Goal: Task Accomplishment & Management: Use online tool/utility

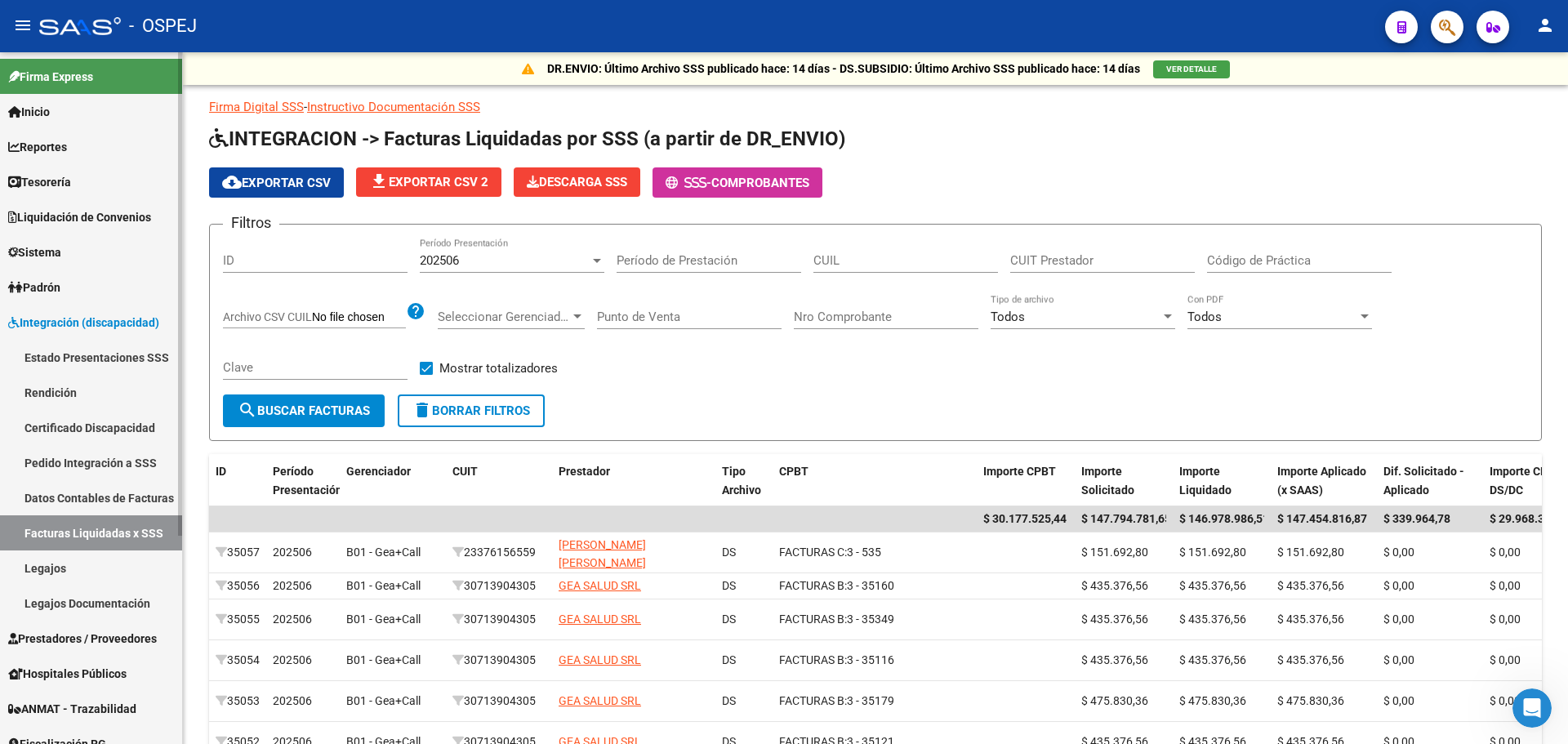
scroll to position [146, 0]
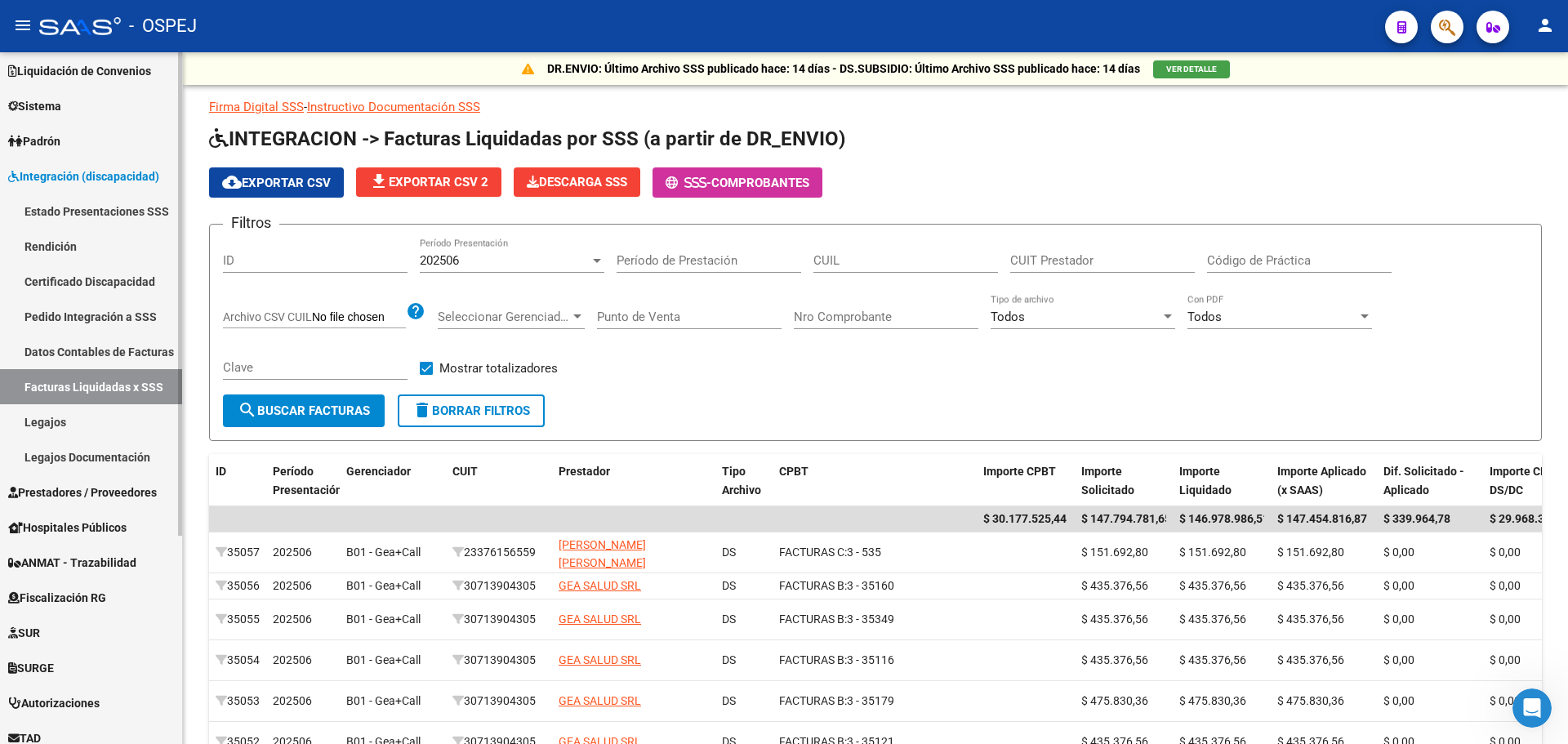
click at [79, 134] on link "Padrón" at bounding box center [91, 140] width 183 height 36
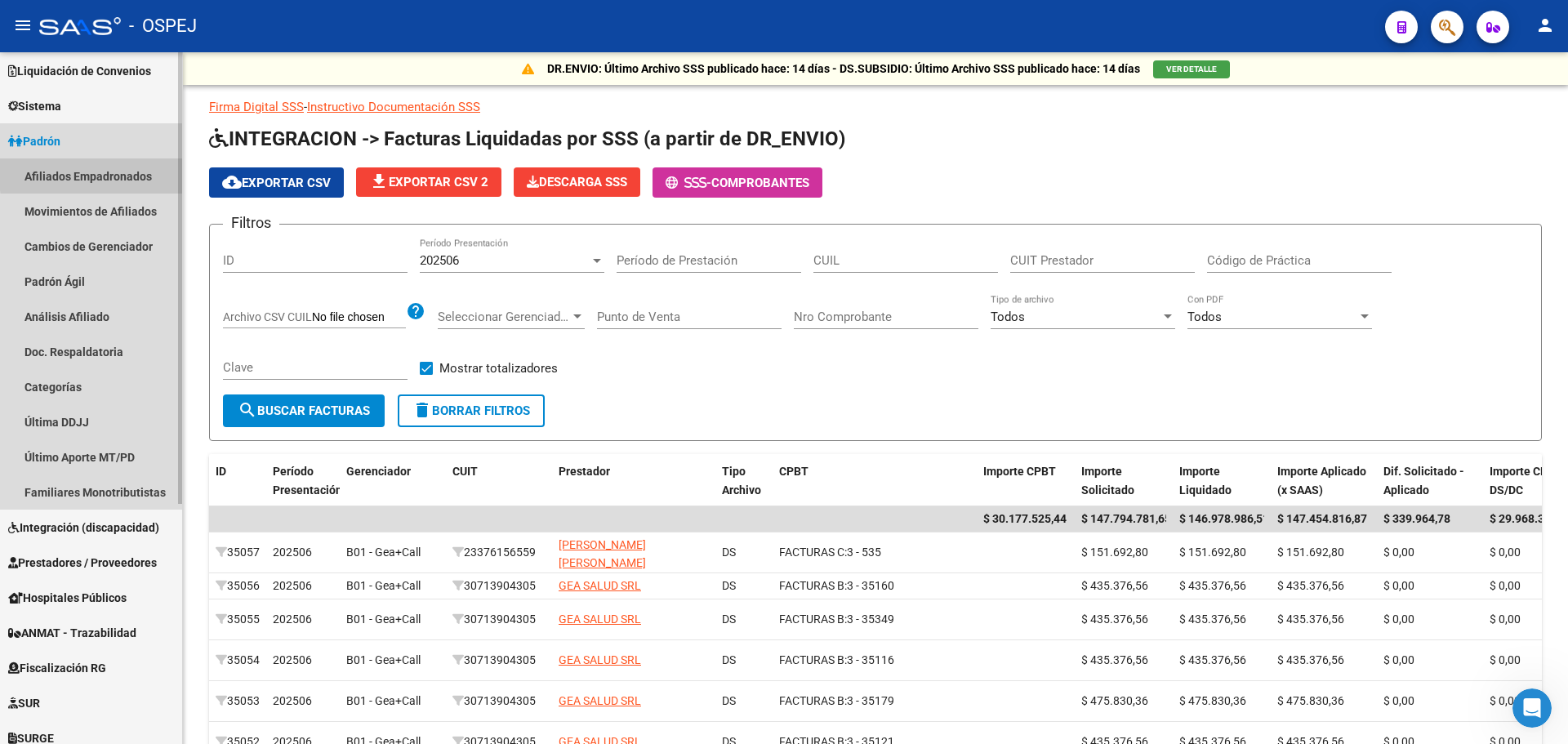
click at [111, 172] on link "Afiliados Empadronados" at bounding box center [91, 176] width 183 height 36
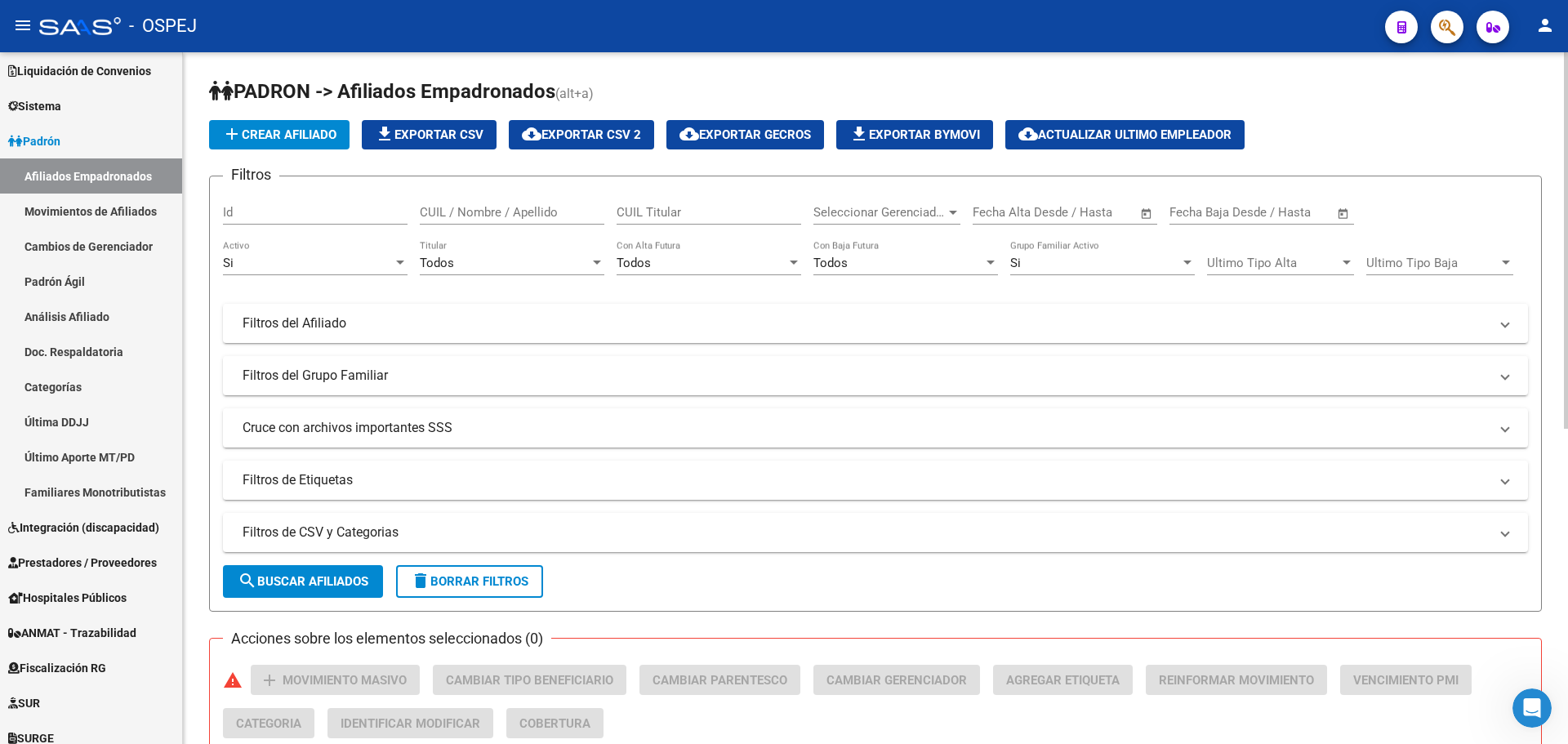
click at [322, 556] on form "Filtros Id CUIL / Nombre / Apellido CUIL Titular Seleccionar Gerenciador Selecc…" at bounding box center [875, 394] width 1333 height 436
click at [428, 527] on mat-panel-title "Filtros de CSV y Categorias" at bounding box center [865, 533] width 1246 height 18
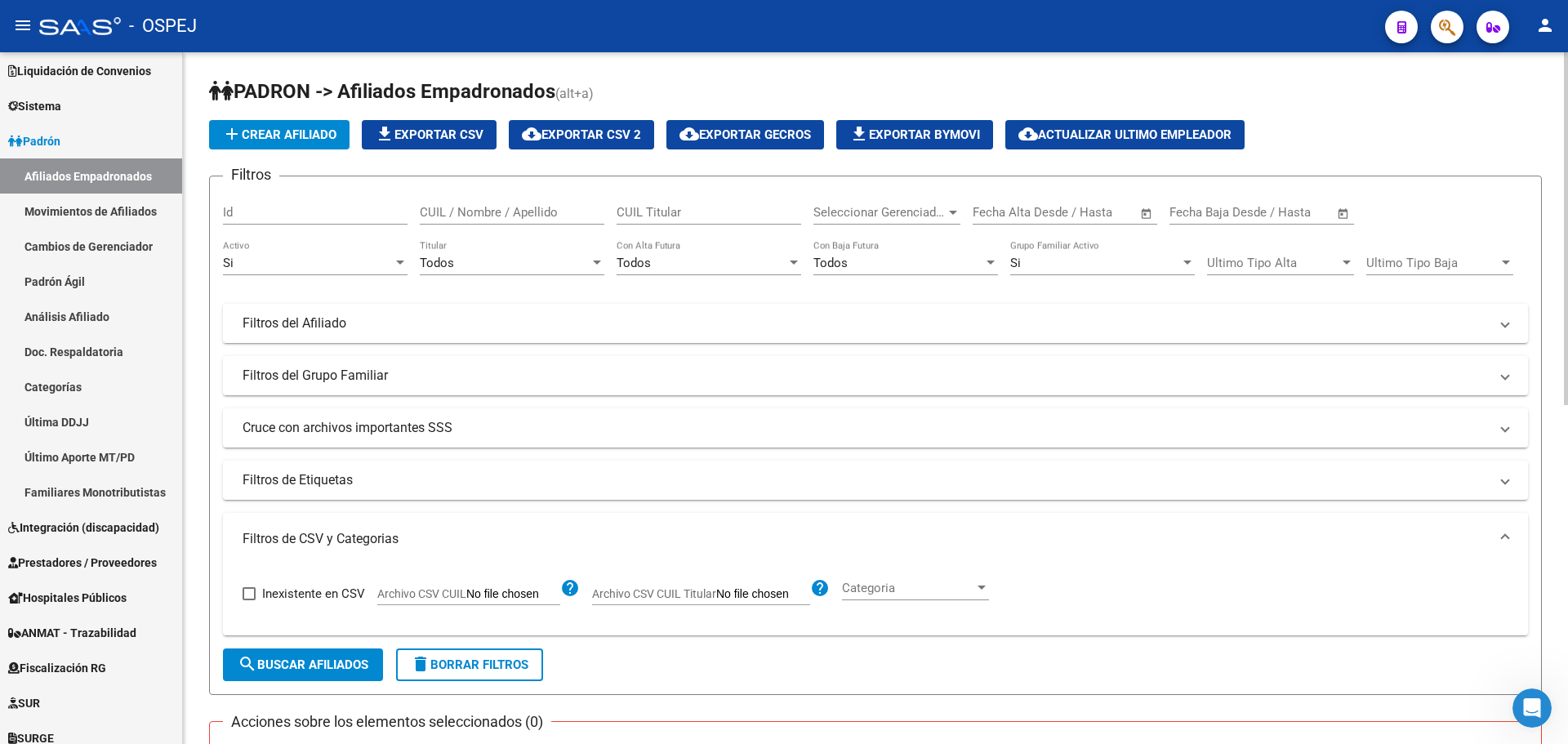
click at [667, 601] on label "Archivo CSV CUIL Titular" at bounding box center [700, 596] width 218 height 18
click at [716, 601] on input "Archivo CSV CUIL Titular" at bounding box center [763, 594] width 94 height 14
type input "C:\fakepath\3 ALTAS SEPTIEMBRE 2025.csv"
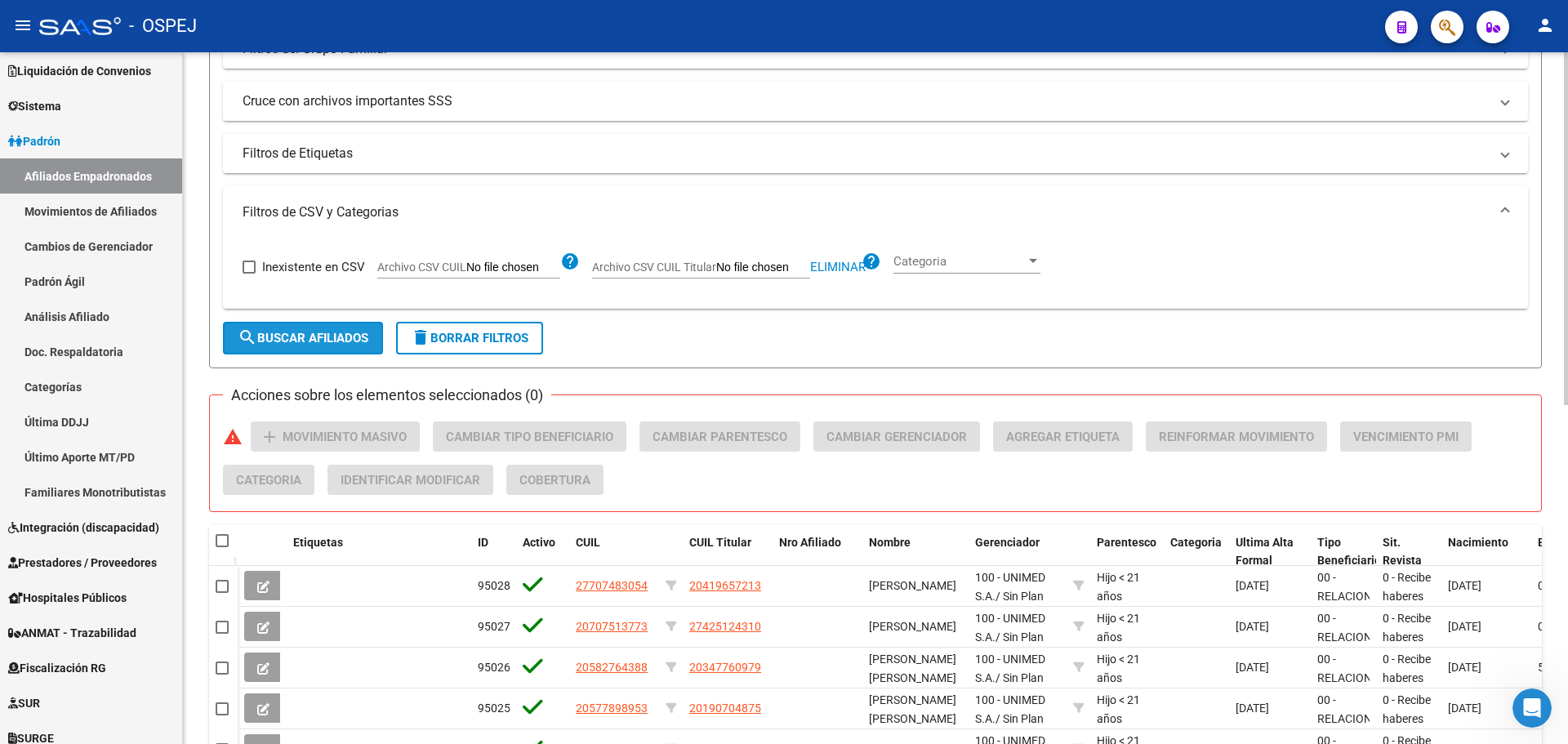
click at [349, 328] on button "search Buscar Afiliados" at bounding box center [303, 338] width 160 height 33
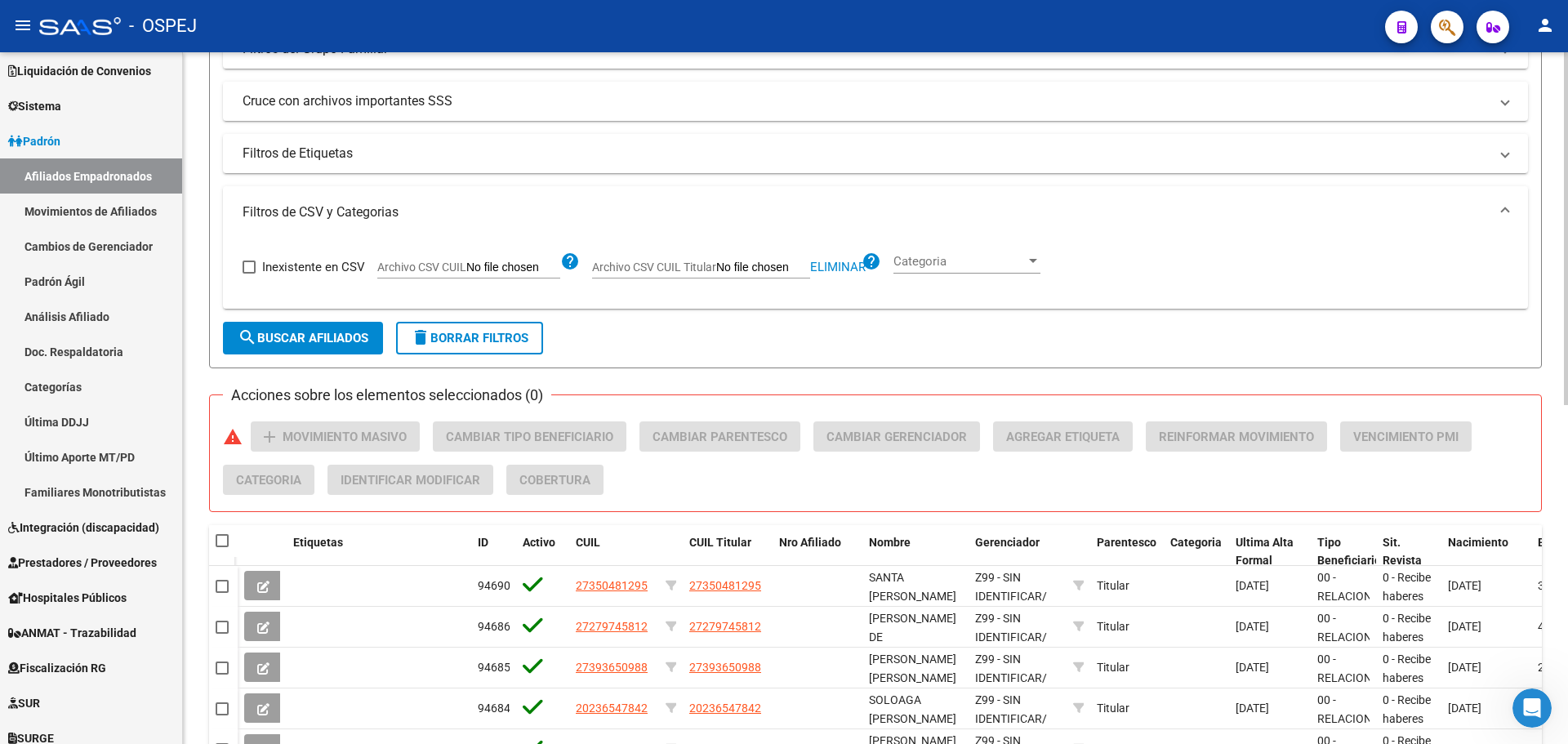
scroll to position [0, 0]
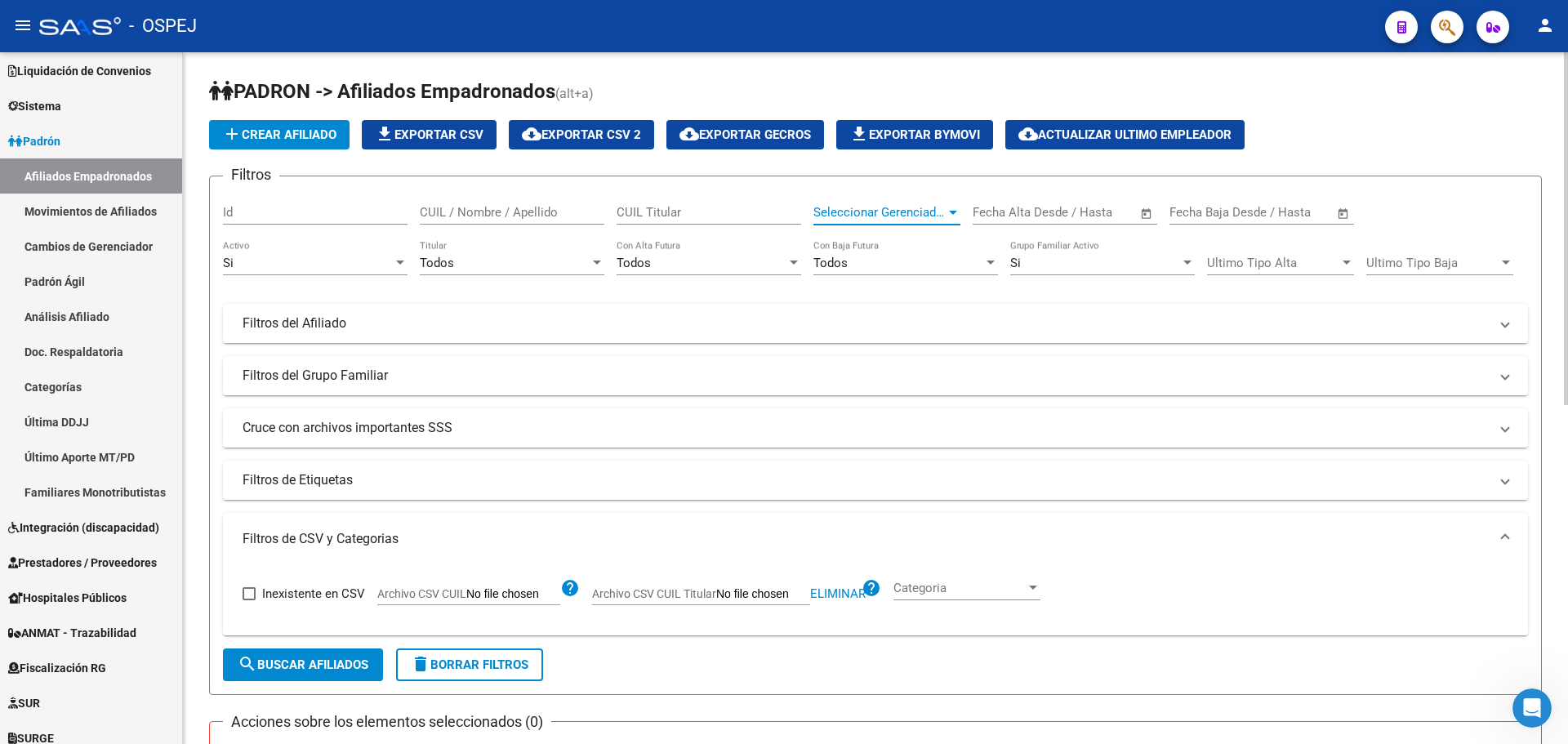
click at [850, 212] on span "Seleccionar Gerenciador" at bounding box center [880, 211] width 133 height 14
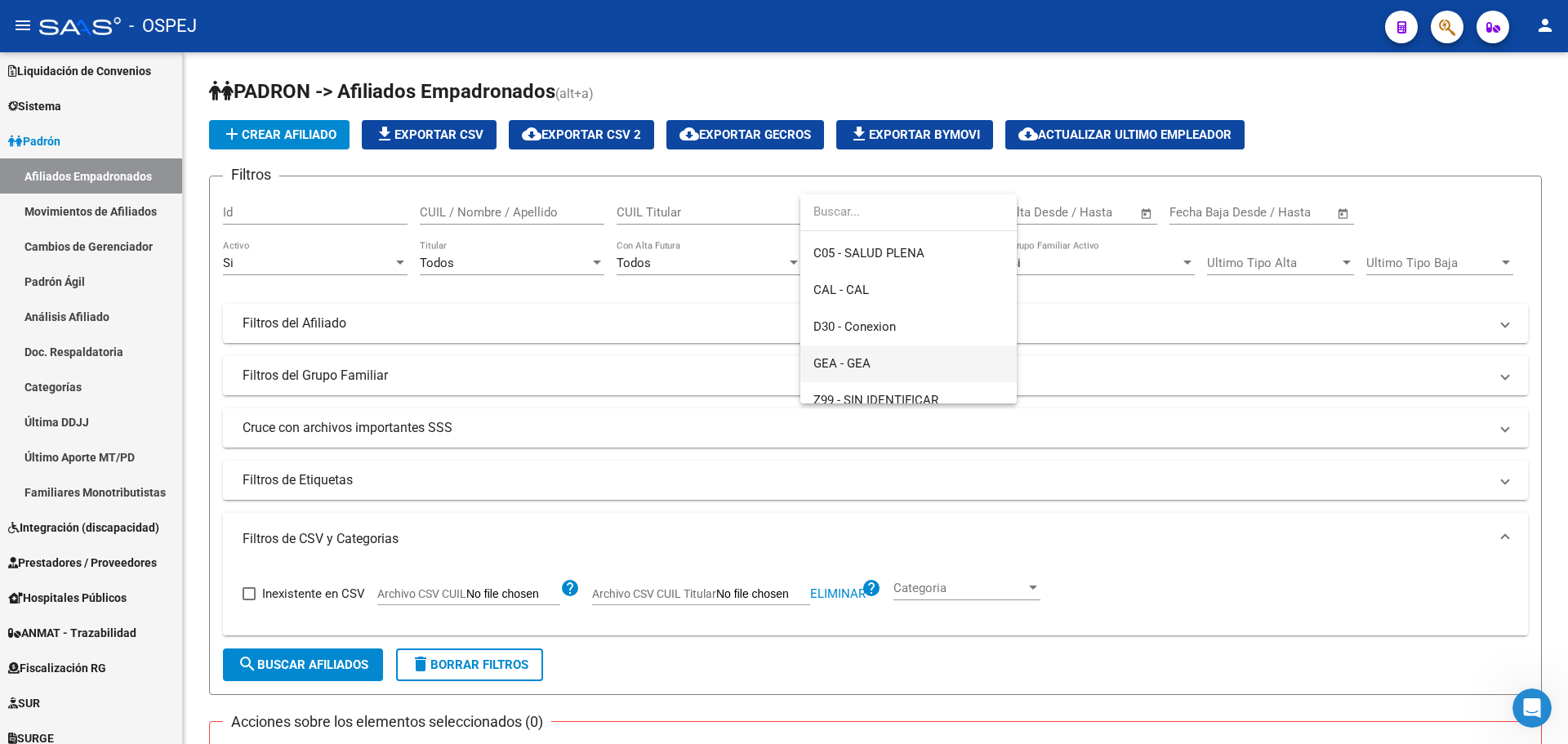
scroll to position [342, 0]
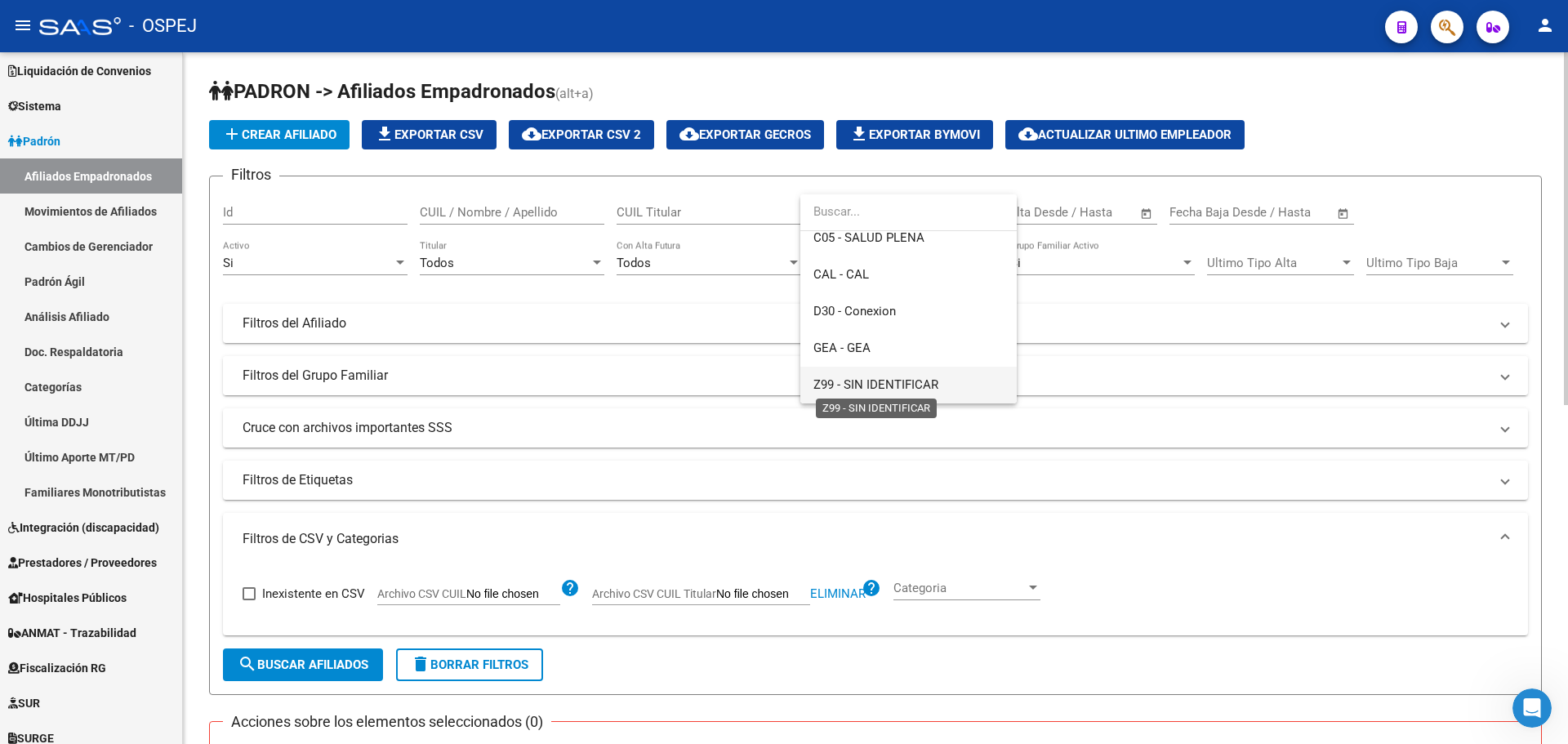
click at [910, 384] on span "Z99 - SIN IDENTIFICAR" at bounding box center [876, 384] width 125 height 14
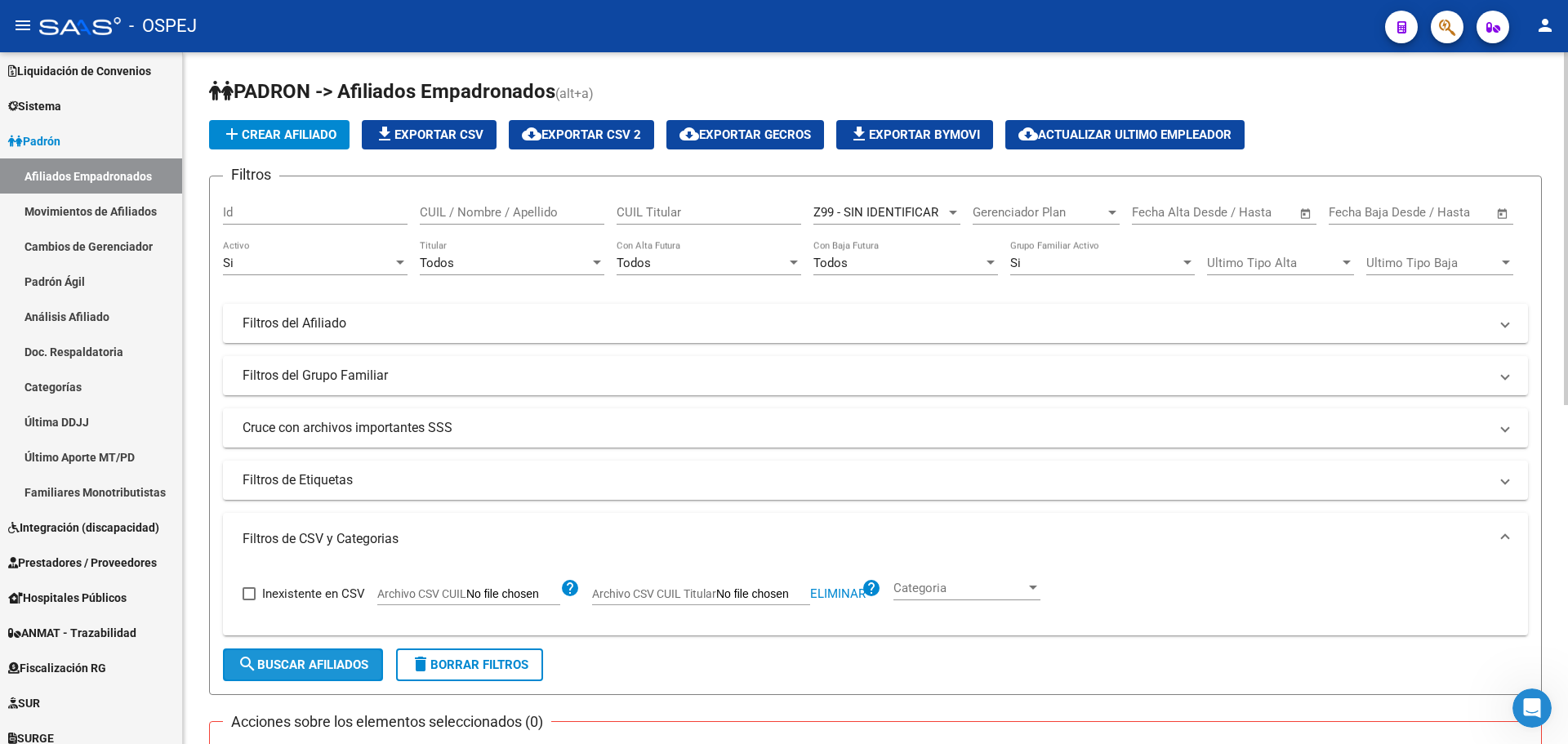
click at [344, 664] on span "search Buscar Afiliados" at bounding box center [303, 664] width 131 height 14
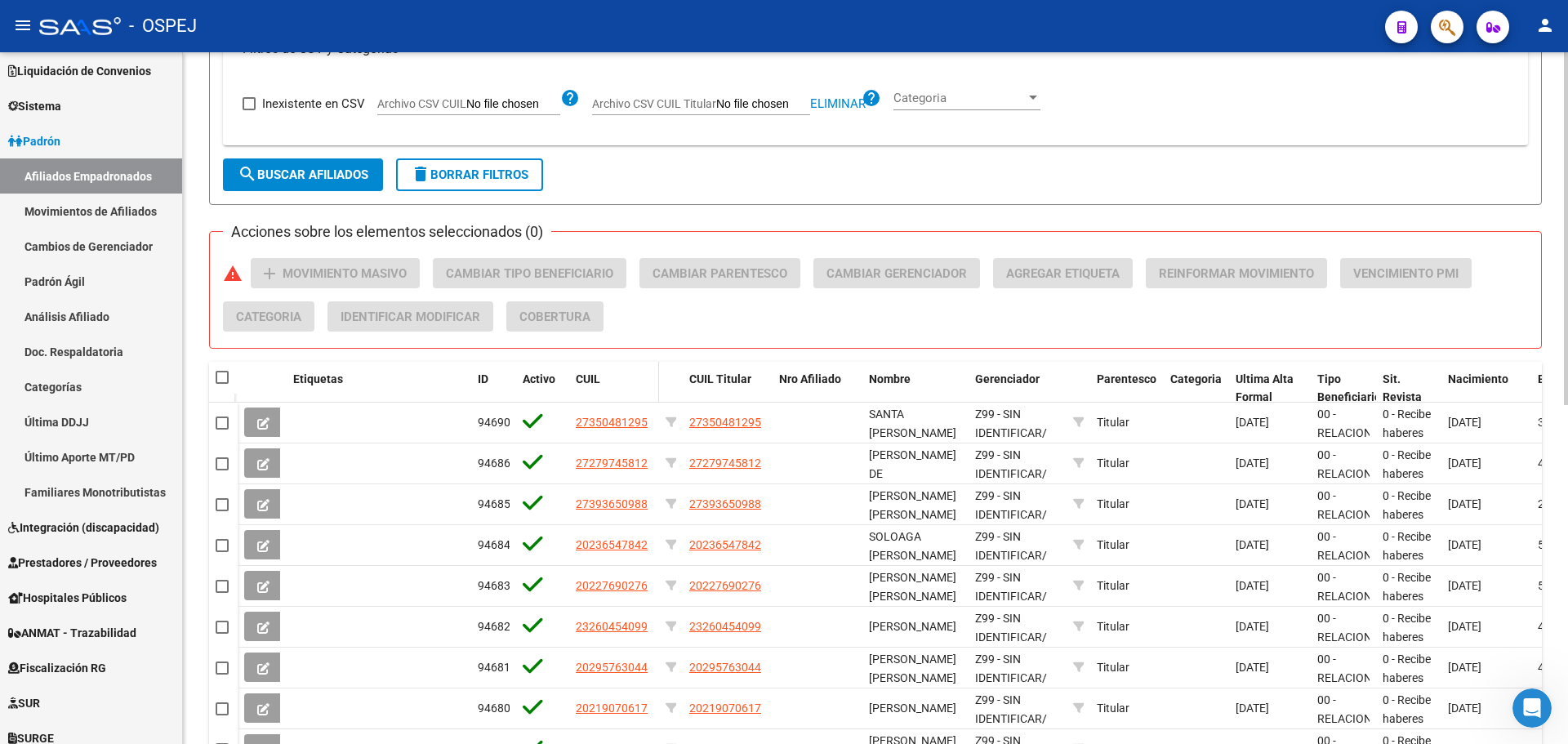
scroll to position [663, 0]
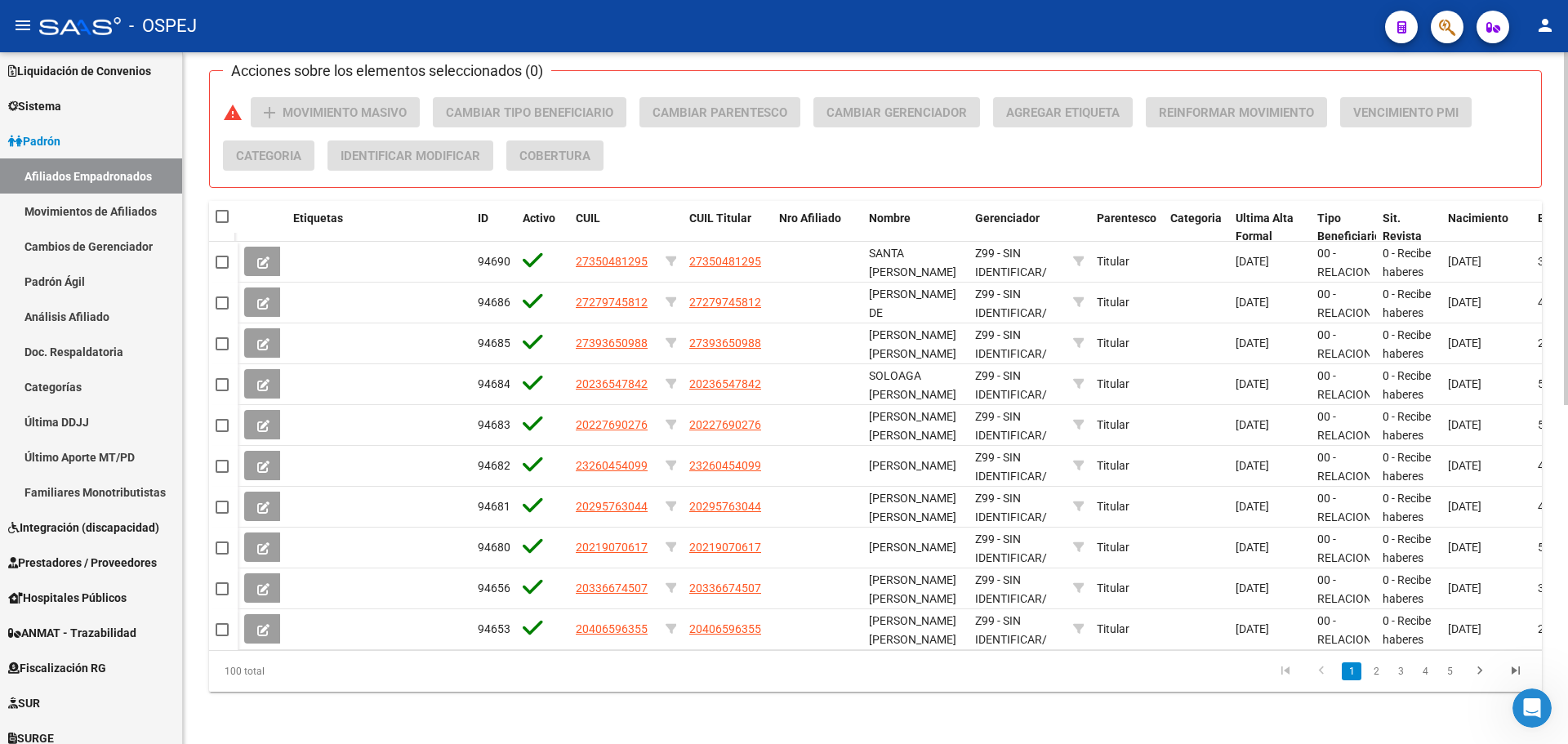
click at [226, 210] on span at bounding box center [222, 216] width 13 height 13
click at [222, 223] on input "checkbox" at bounding box center [221, 223] width 1 height 1
checkbox input "true"
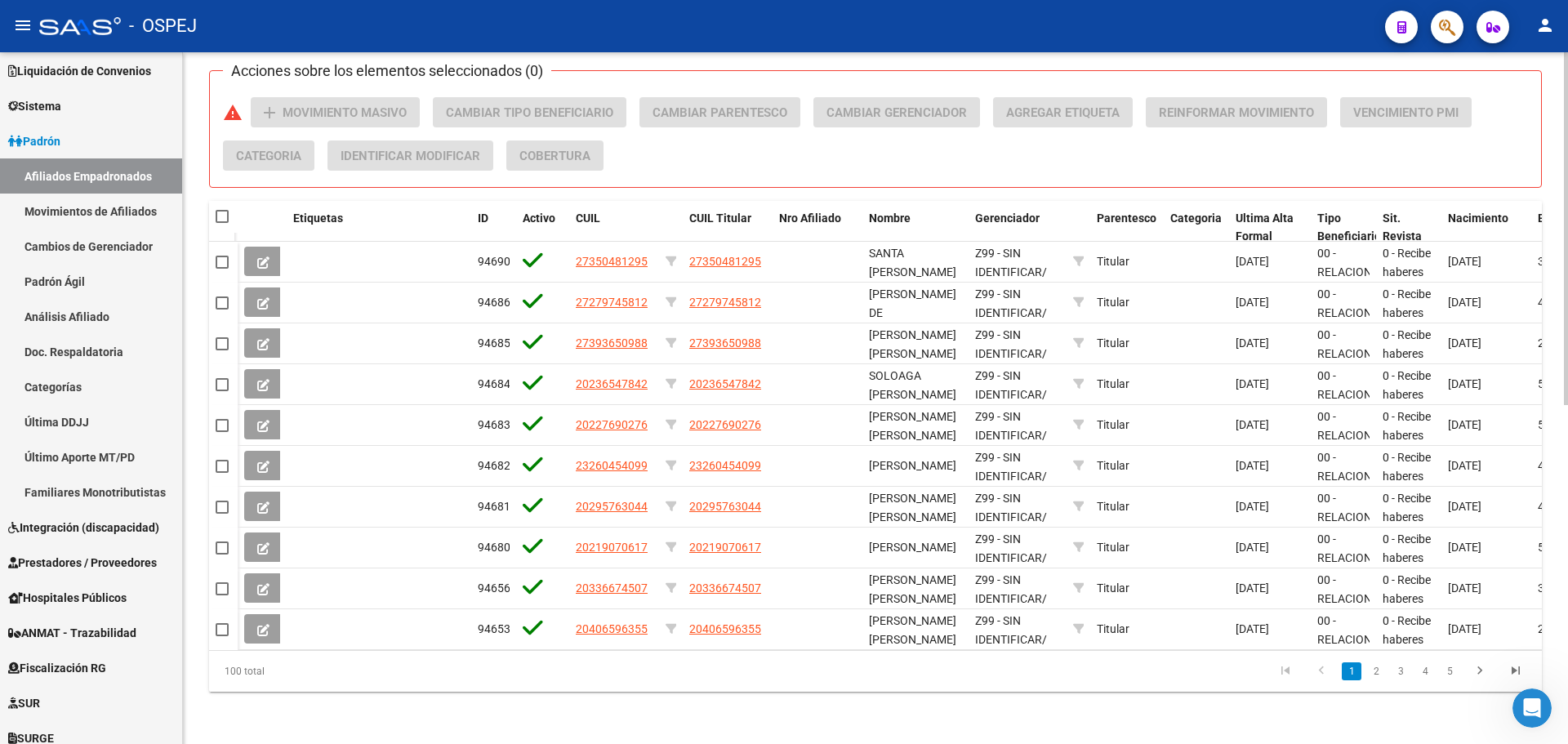
checkbox input "true"
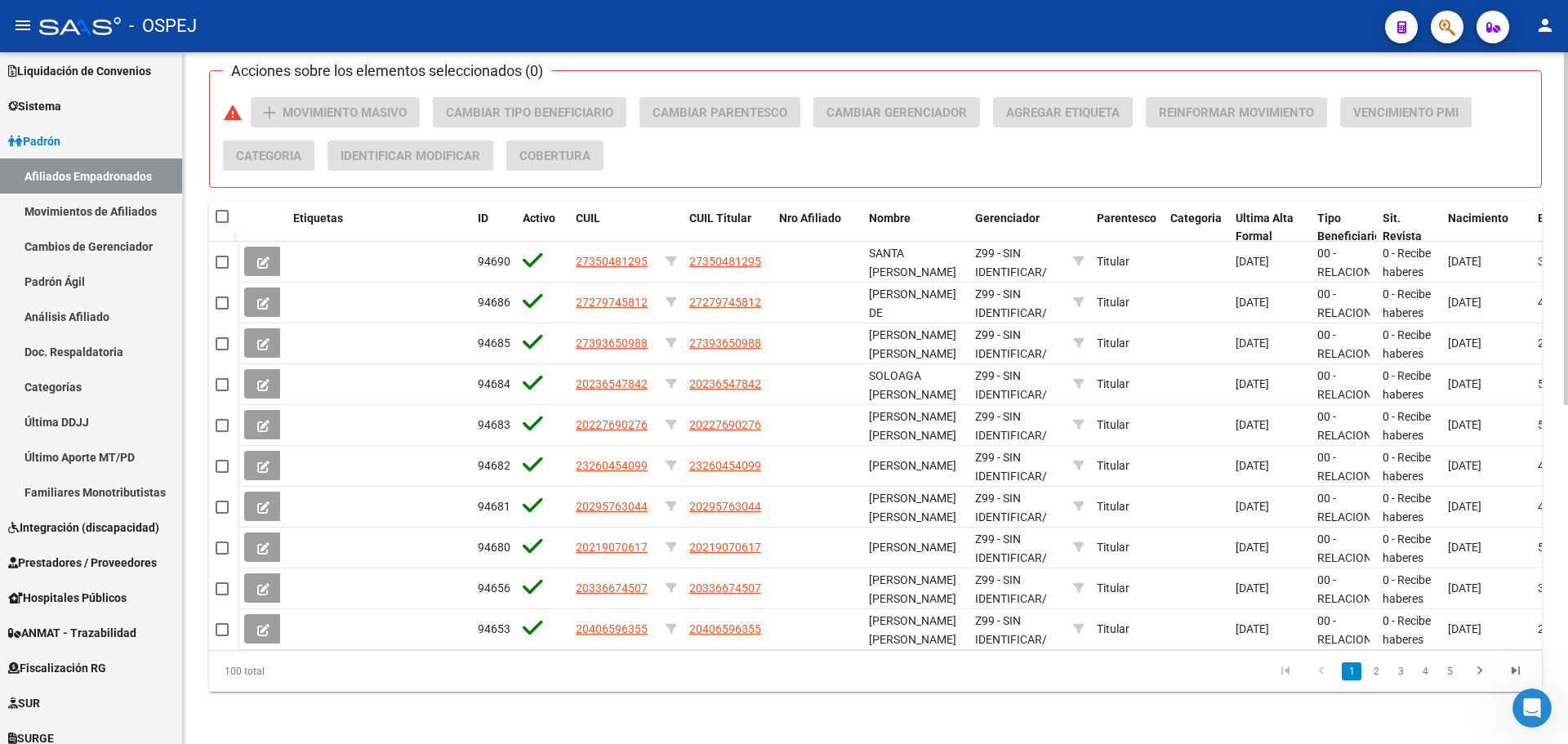
checkbox input "true"
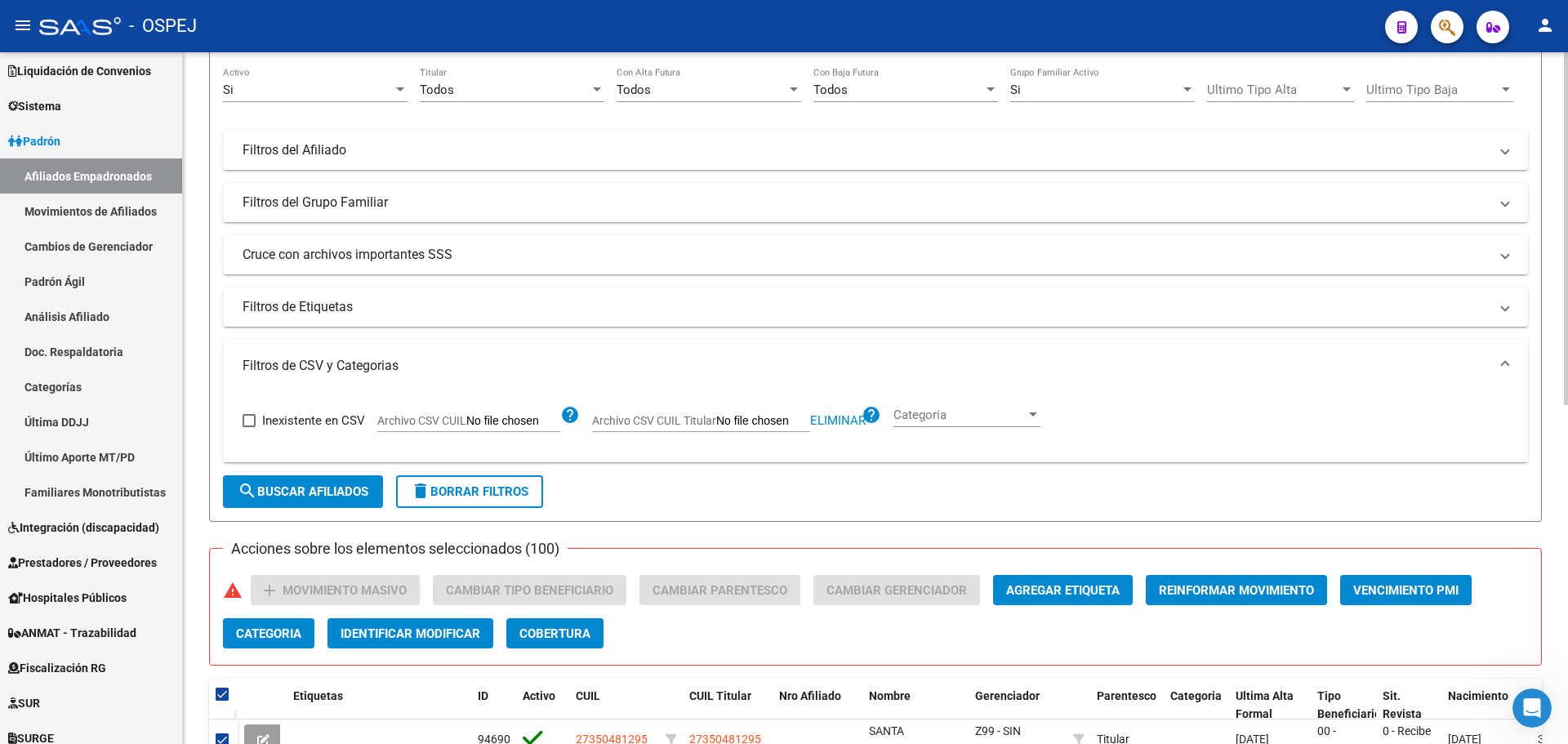
scroll to position [0, 0]
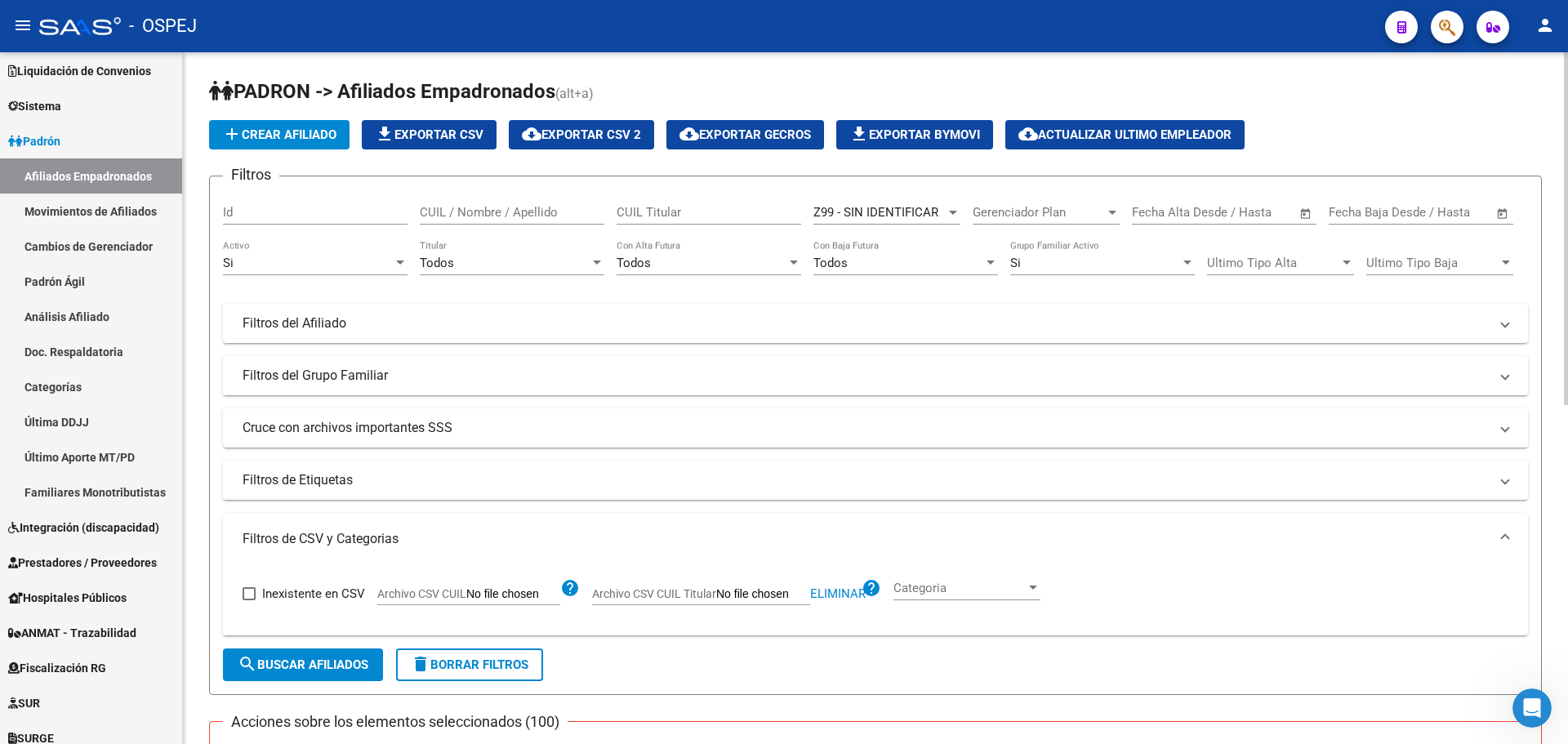
click at [530, 274] on div "Todos Titular" at bounding box center [512, 258] width 184 height 36
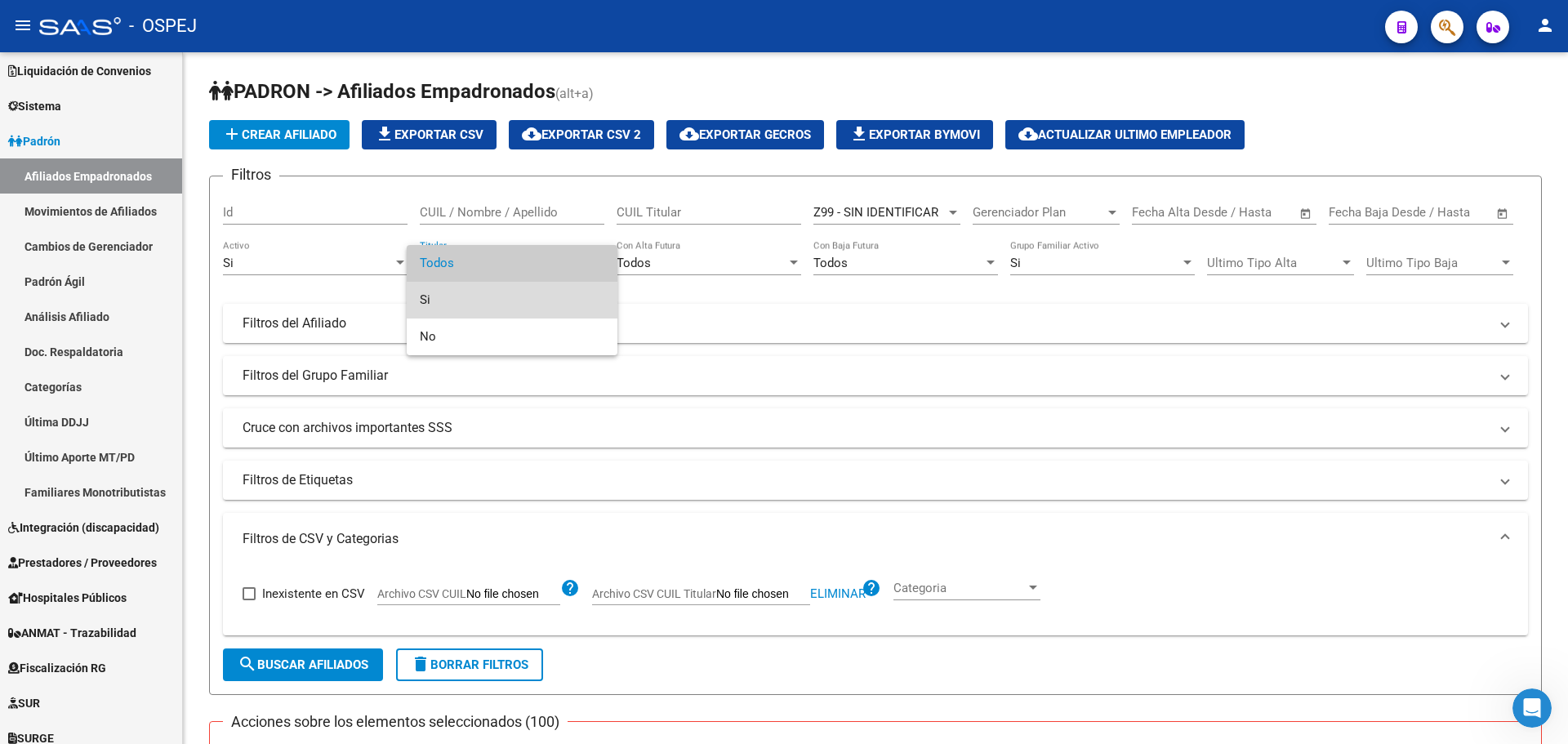
click at [464, 306] on span "Si" at bounding box center [512, 300] width 184 height 37
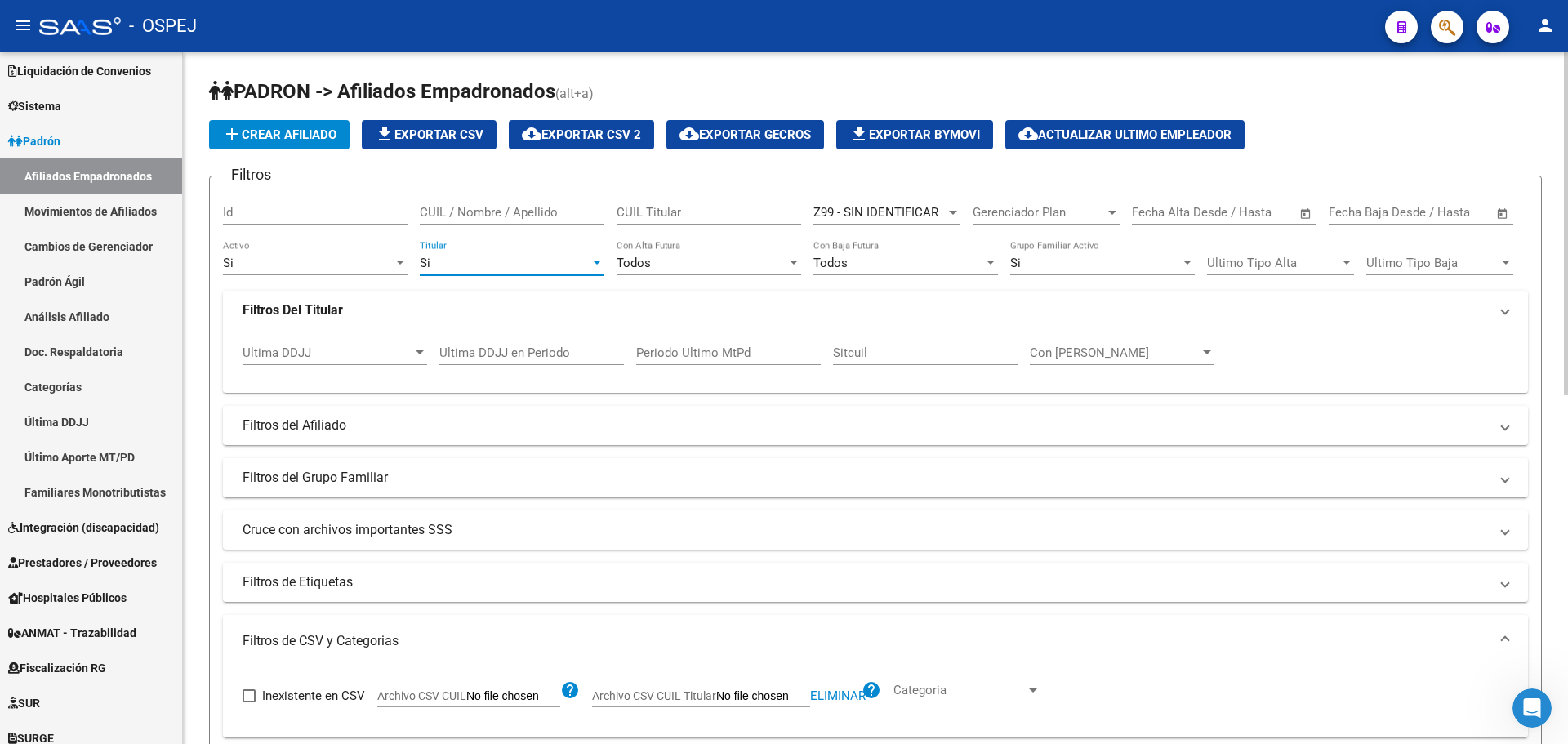
scroll to position [163, 0]
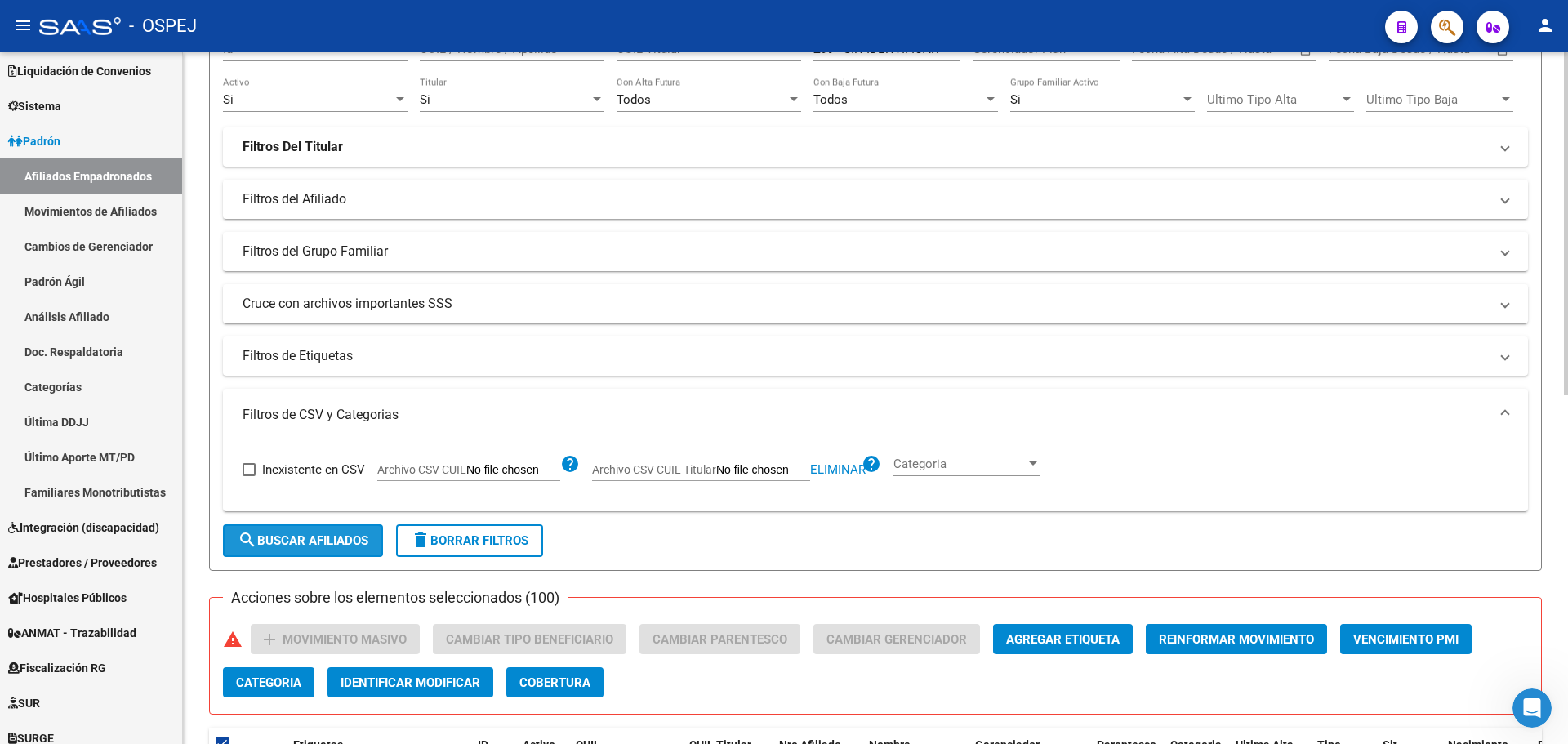
click at [307, 544] on span "search Buscar Afiliados" at bounding box center [303, 540] width 131 height 14
checkbox input "false"
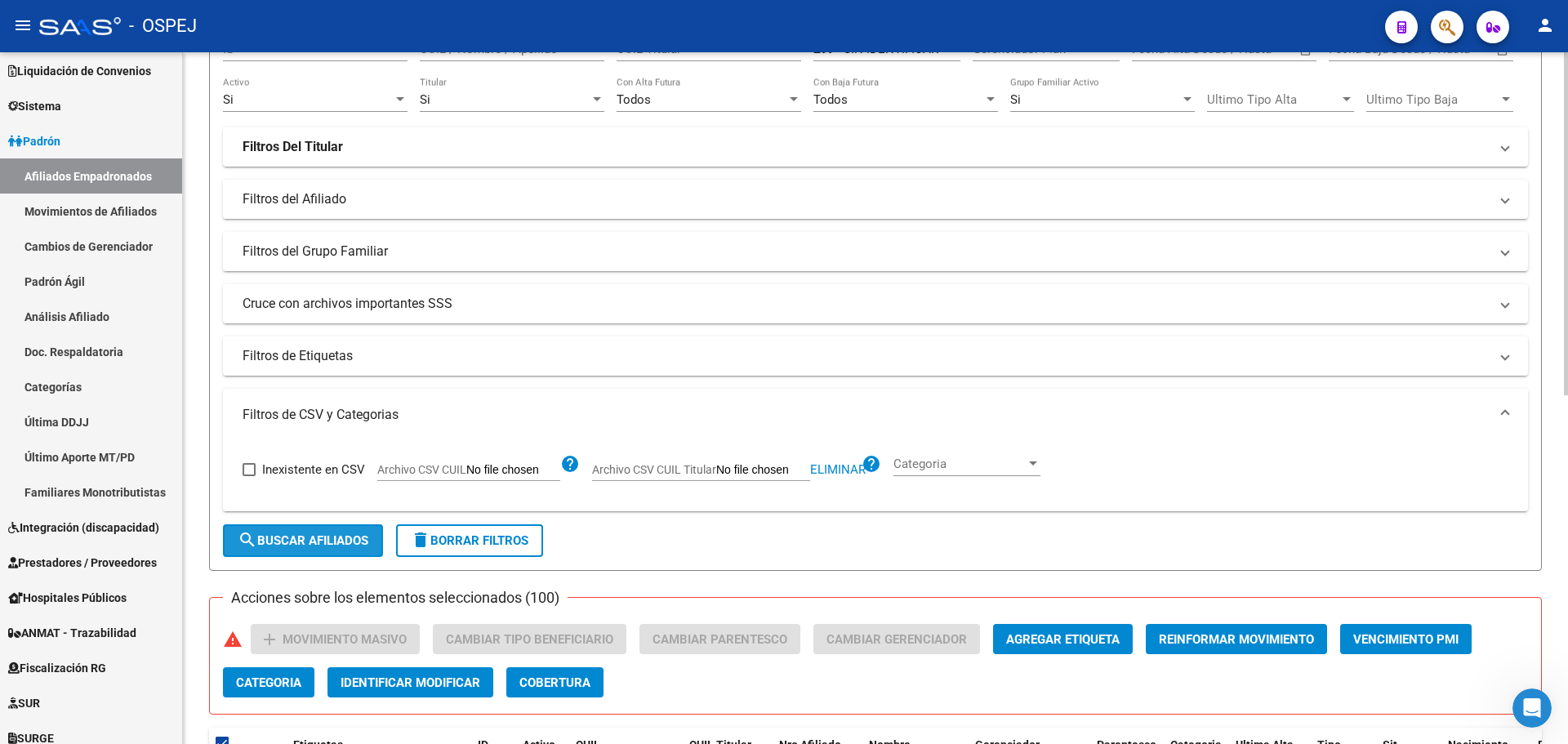
checkbox input "false"
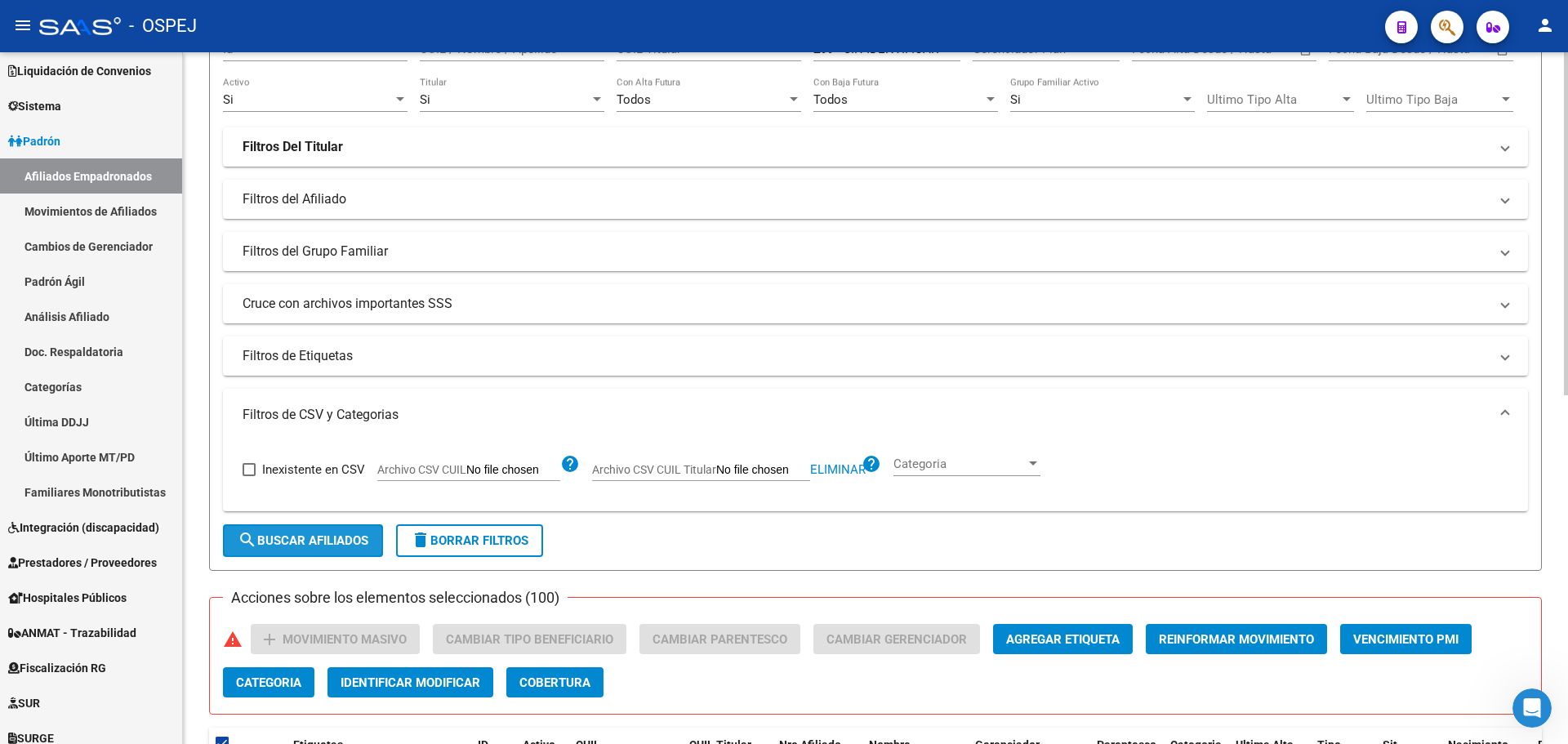
checkbox input "false"
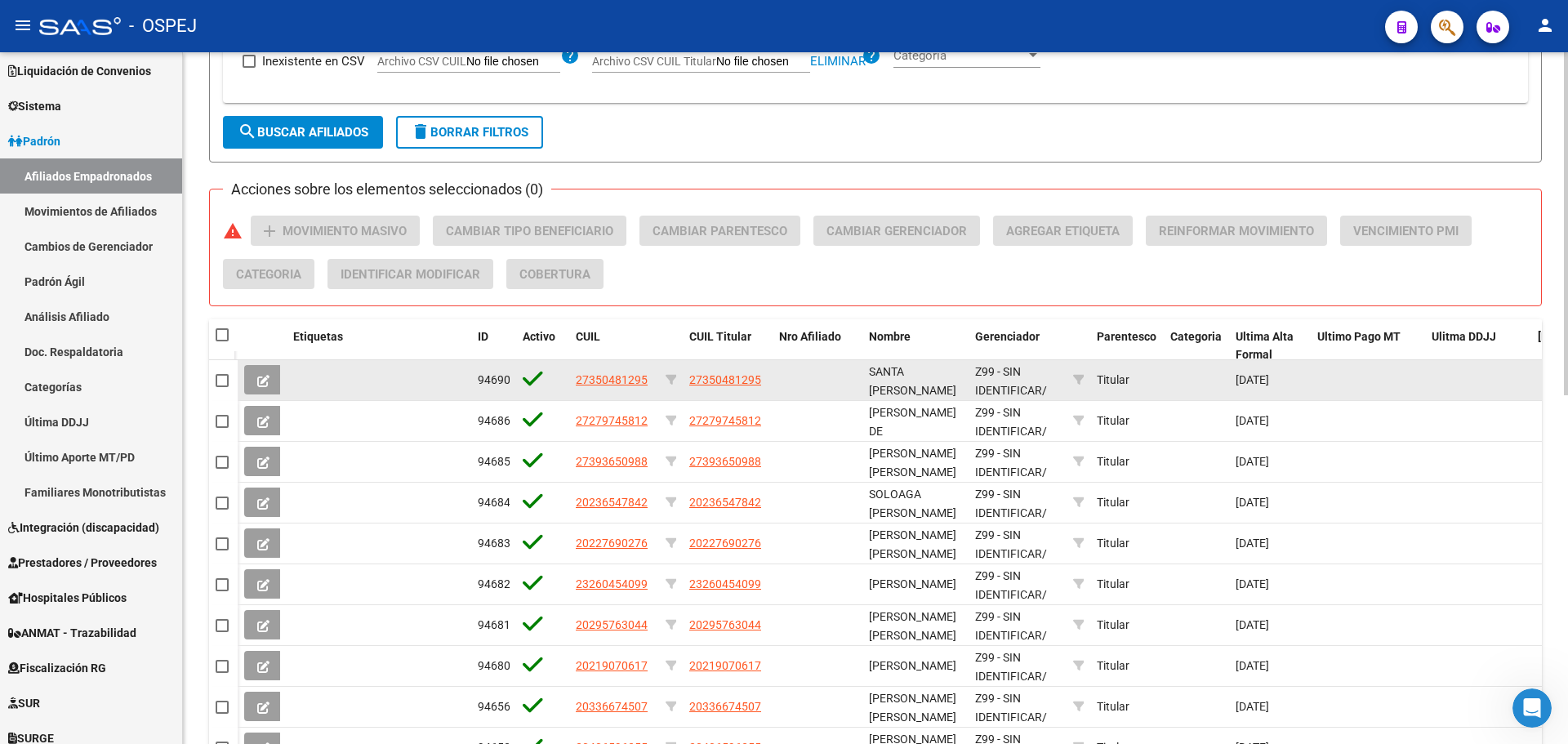
scroll to position [703, 0]
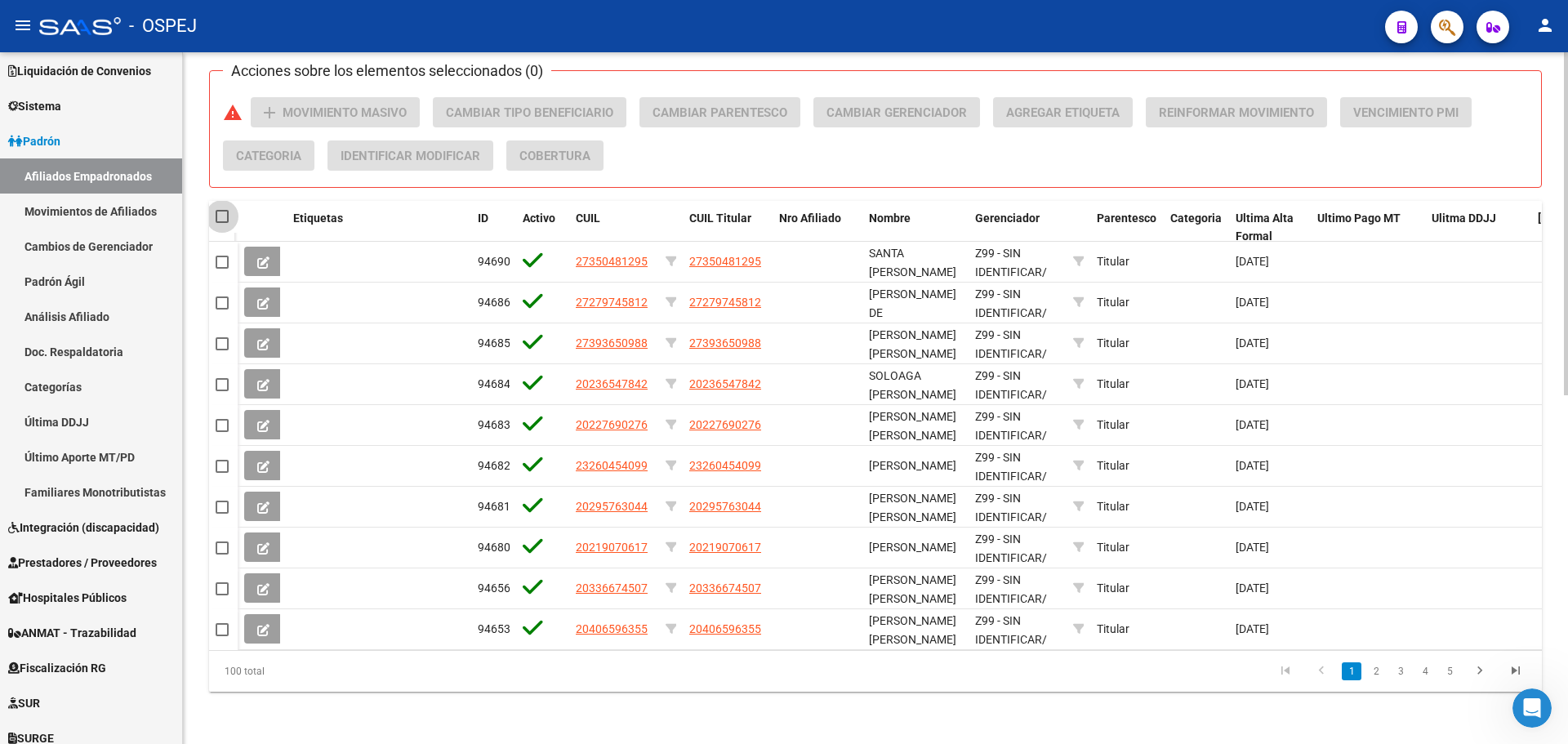
click at [220, 210] on span at bounding box center [222, 216] width 13 height 13
click at [221, 223] on input "checkbox" at bounding box center [221, 223] width 1 height 1
checkbox input "true"
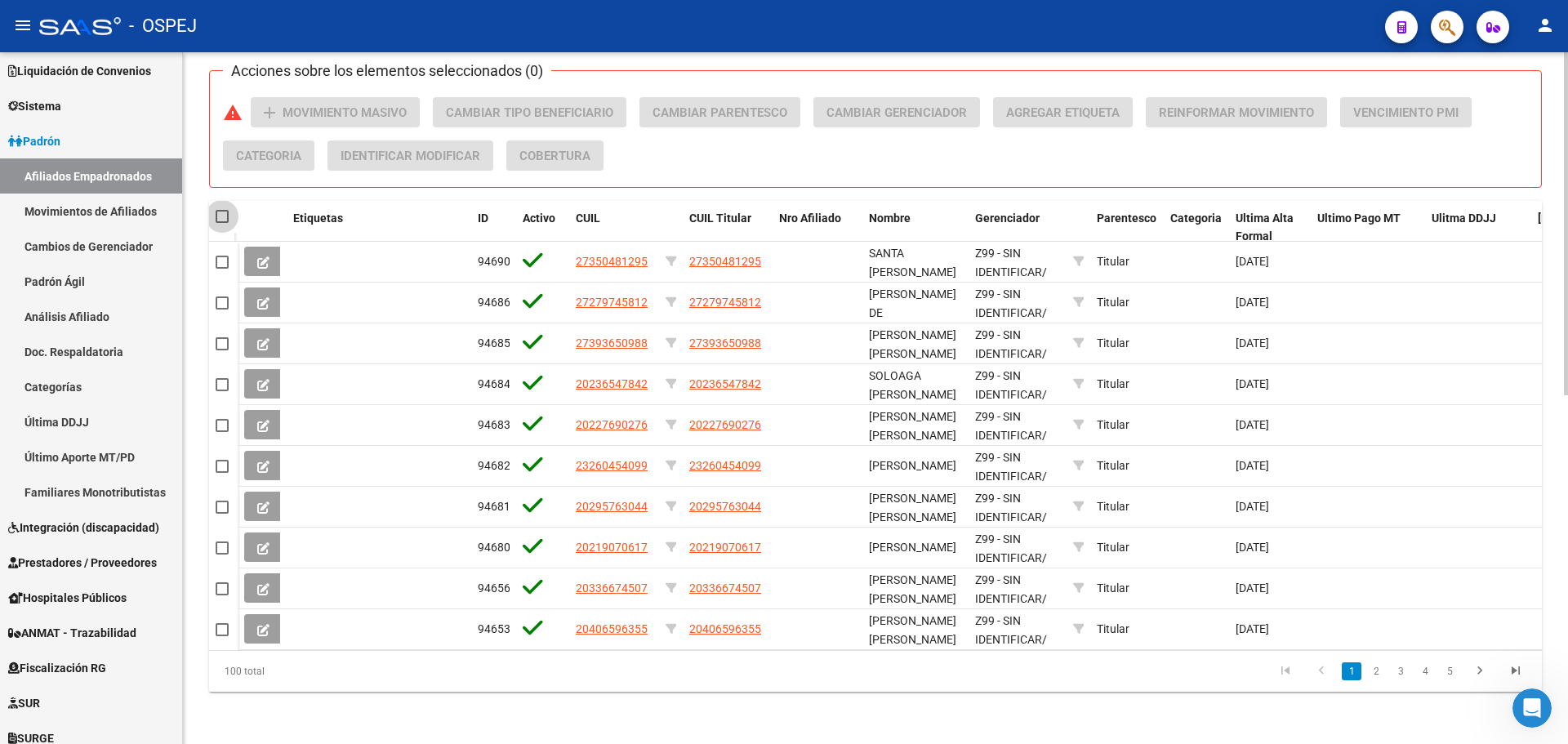
checkbox input "true"
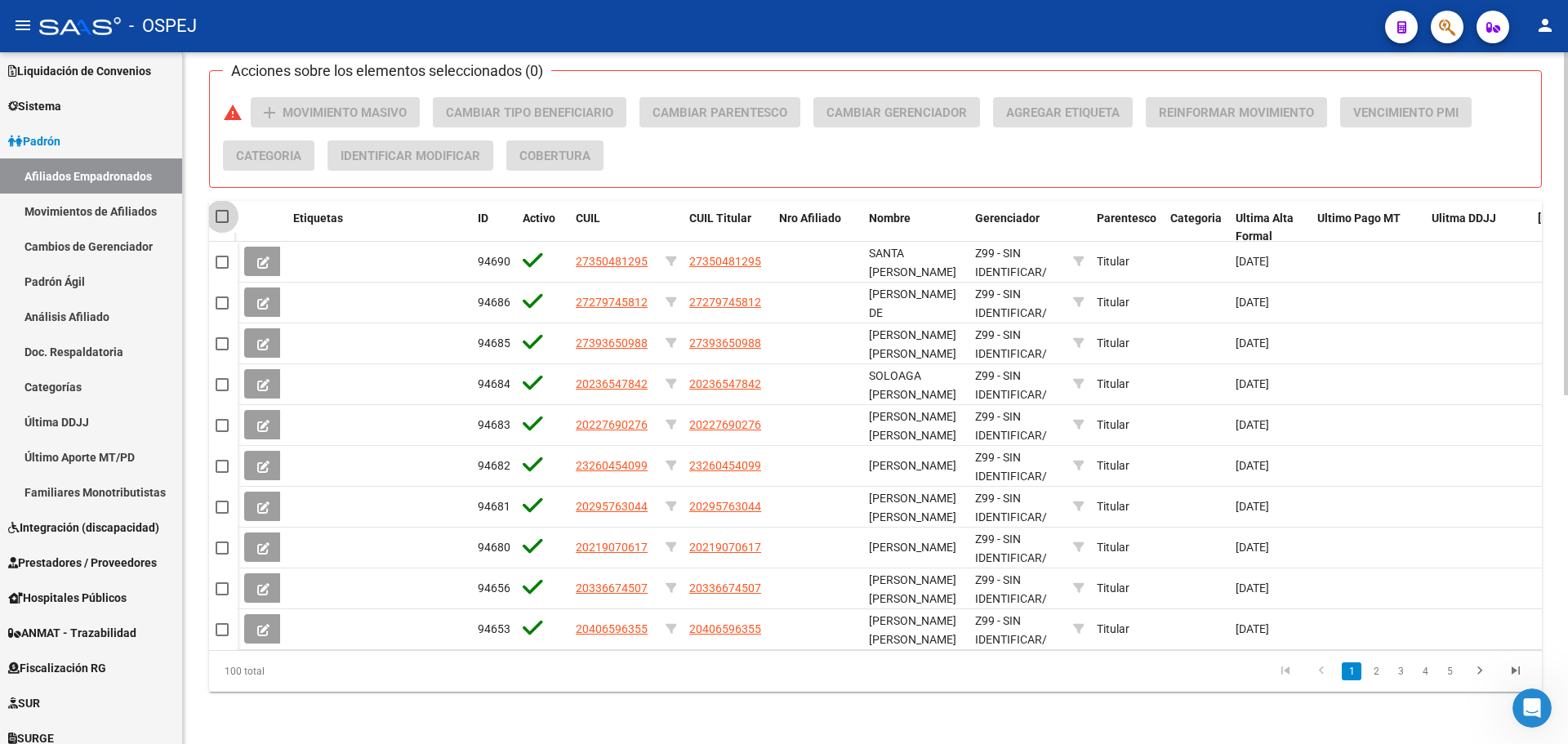
checkbox input "true"
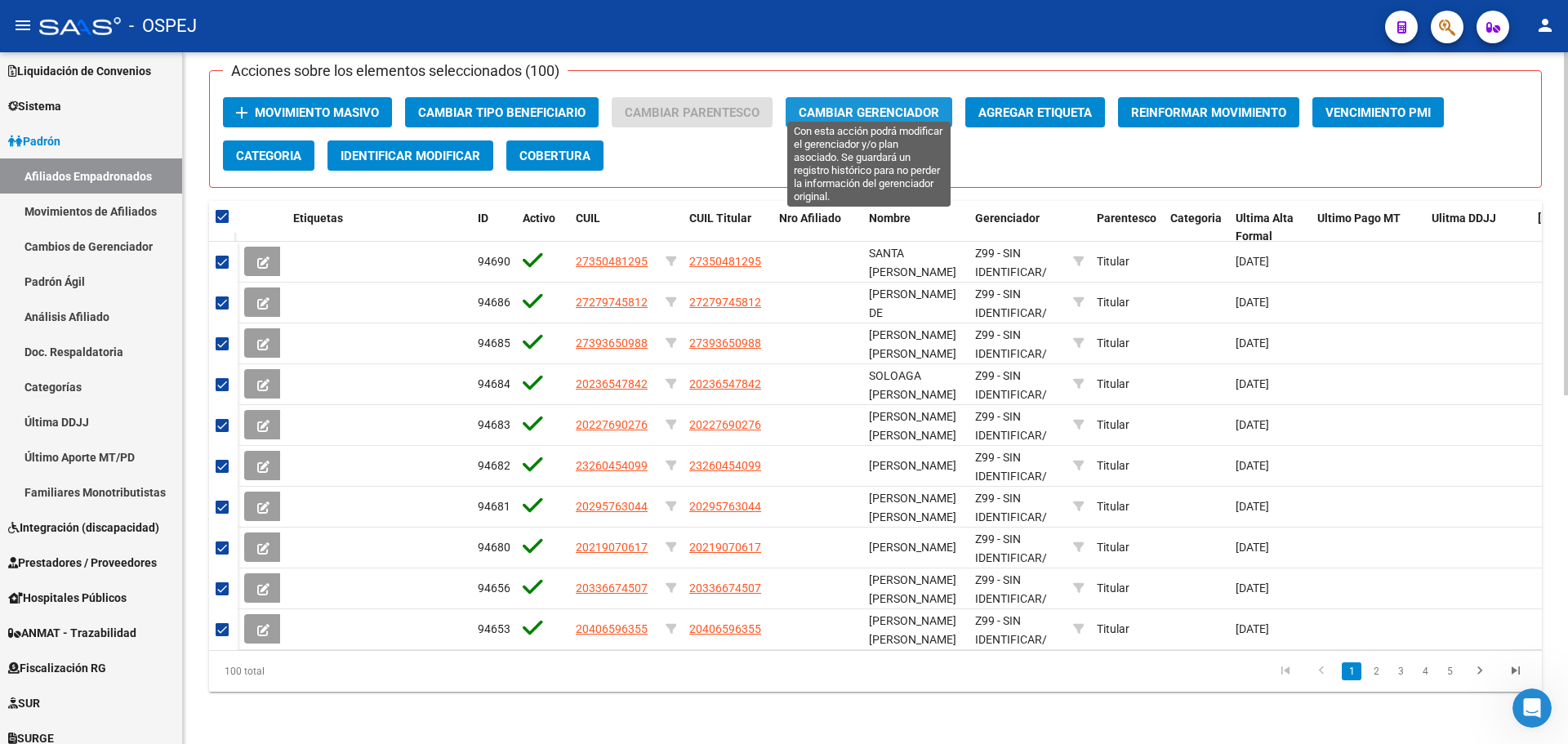
click at [917, 106] on span "Cambiar Gerenciador" at bounding box center [869, 112] width 140 height 14
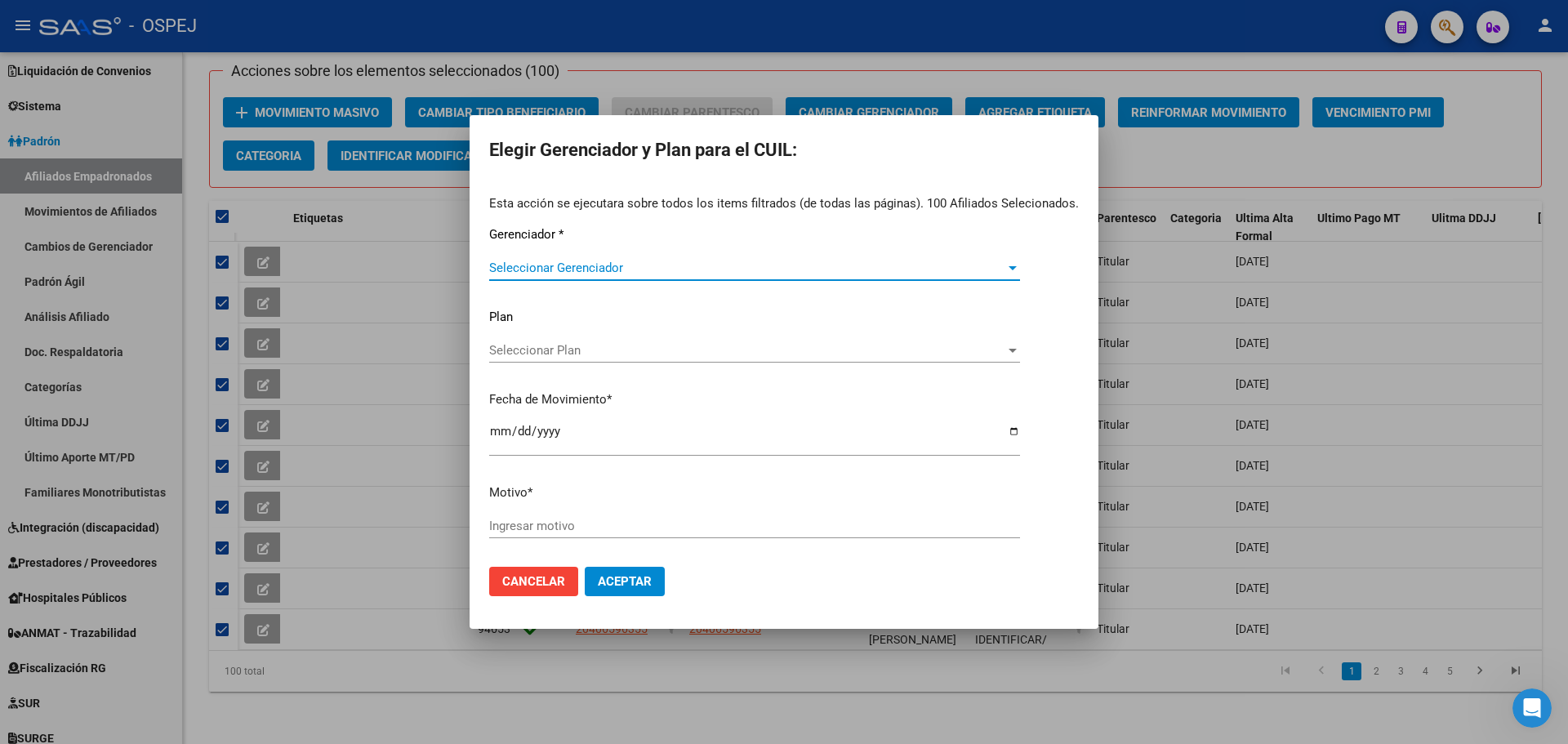
click at [629, 264] on span "Seleccionar Gerenciador" at bounding box center [747, 267] width 516 height 14
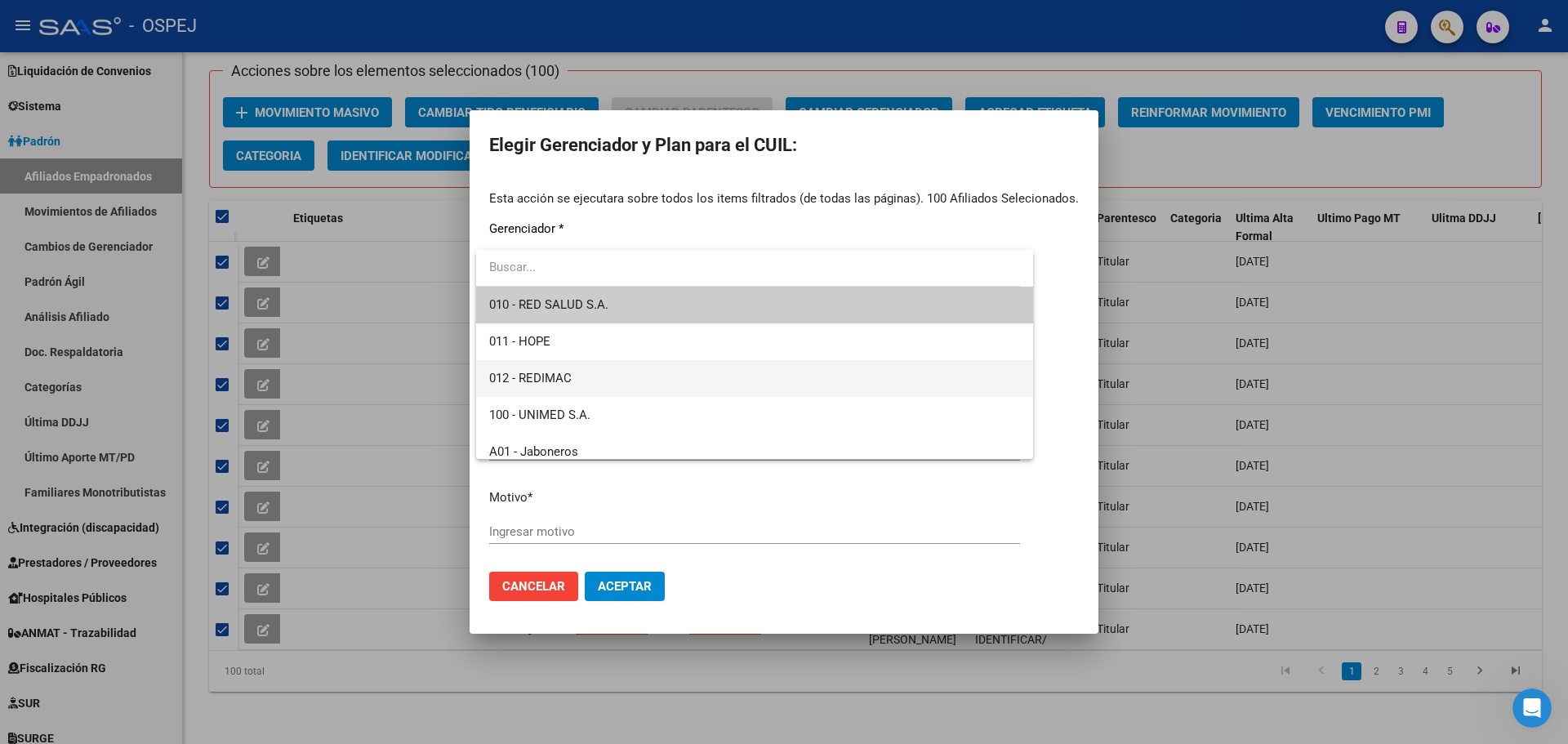
click at [637, 387] on span "012 - REDIMAC" at bounding box center [754, 379] width 530 height 37
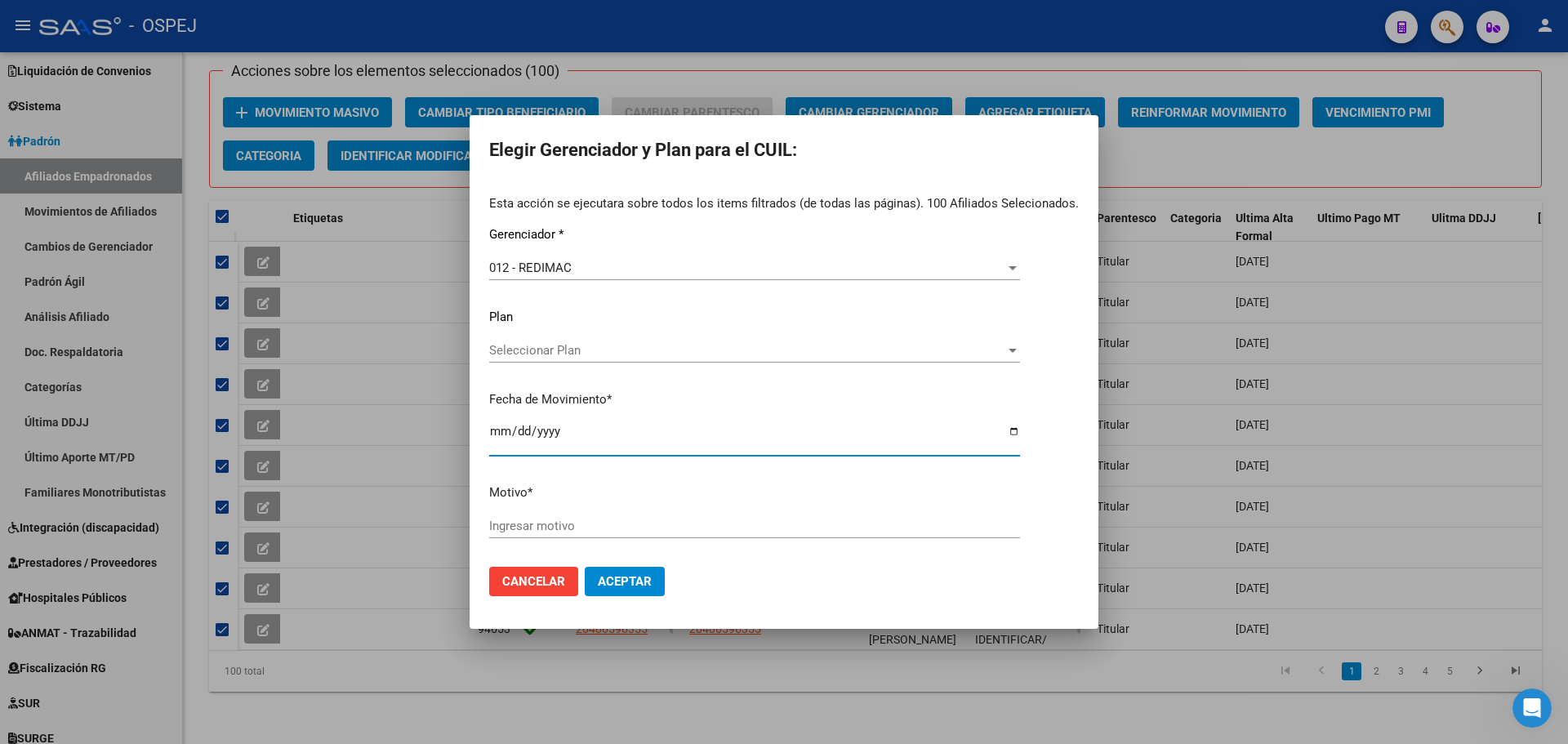
click at [501, 427] on input "[DATE]" at bounding box center [754, 437] width 530 height 26
type input "[DATE]"
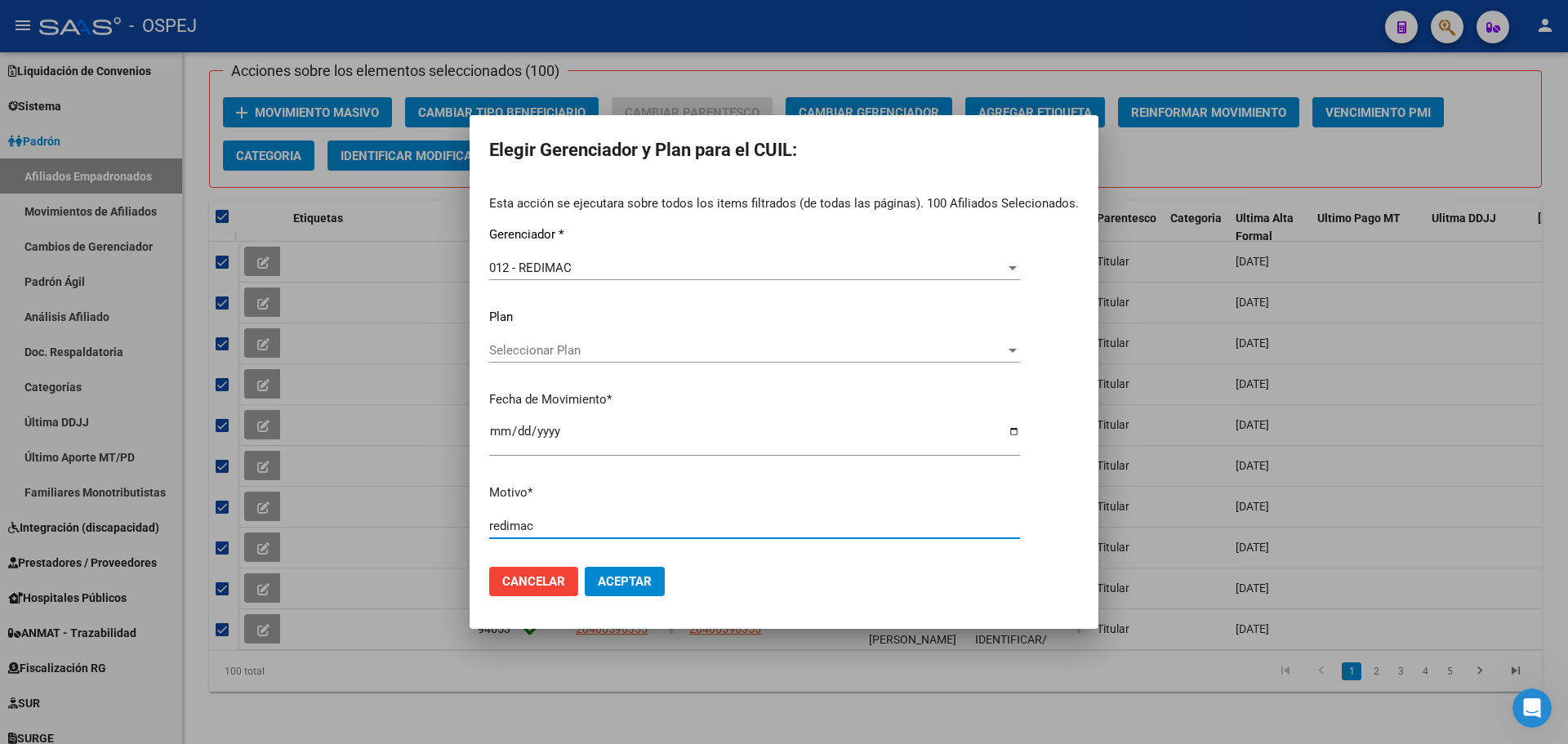
type input "redimac"
click at [618, 573] on button "Aceptar" at bounding box center [625, 582] width 80 height 30
checkbox input "false"
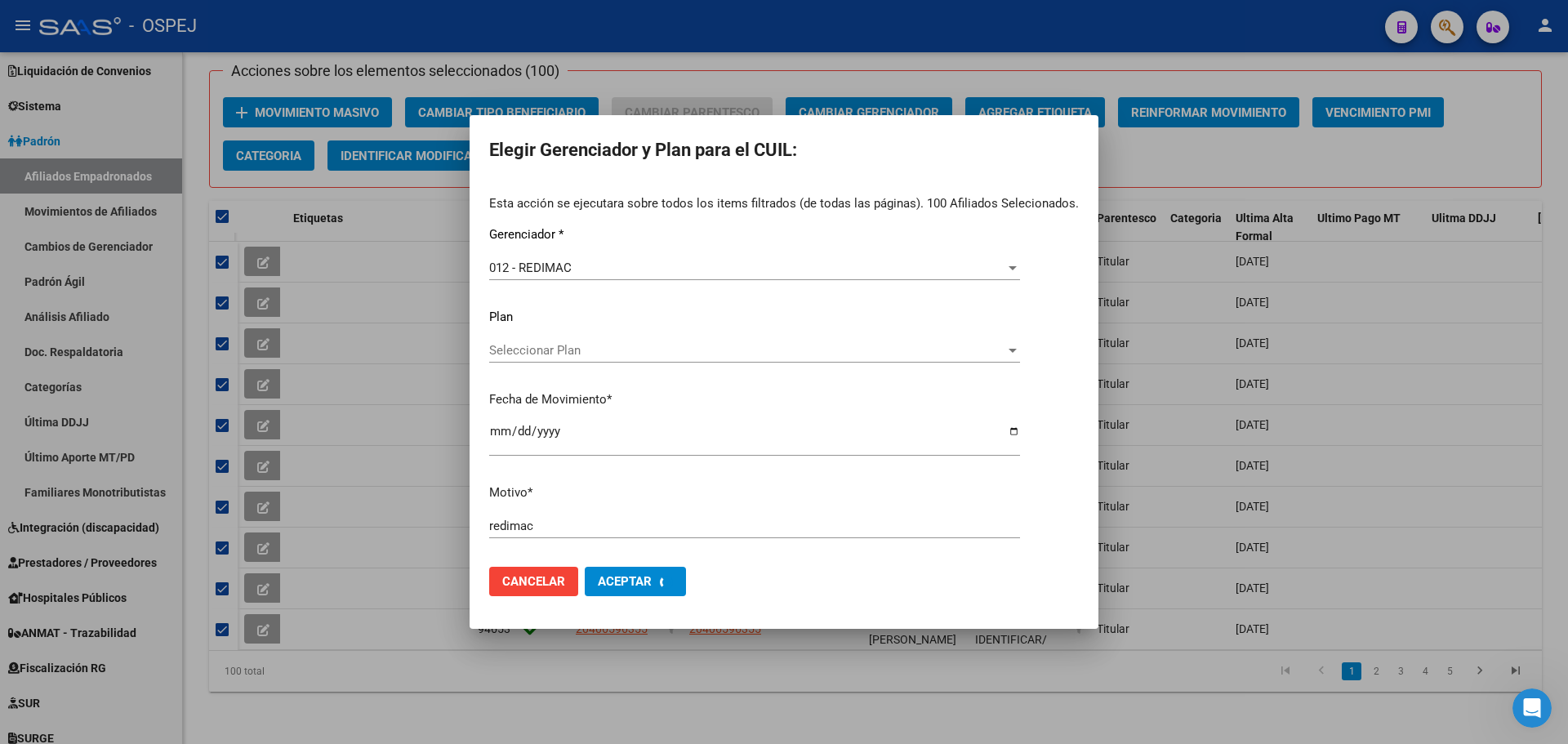
checkbox input "false"
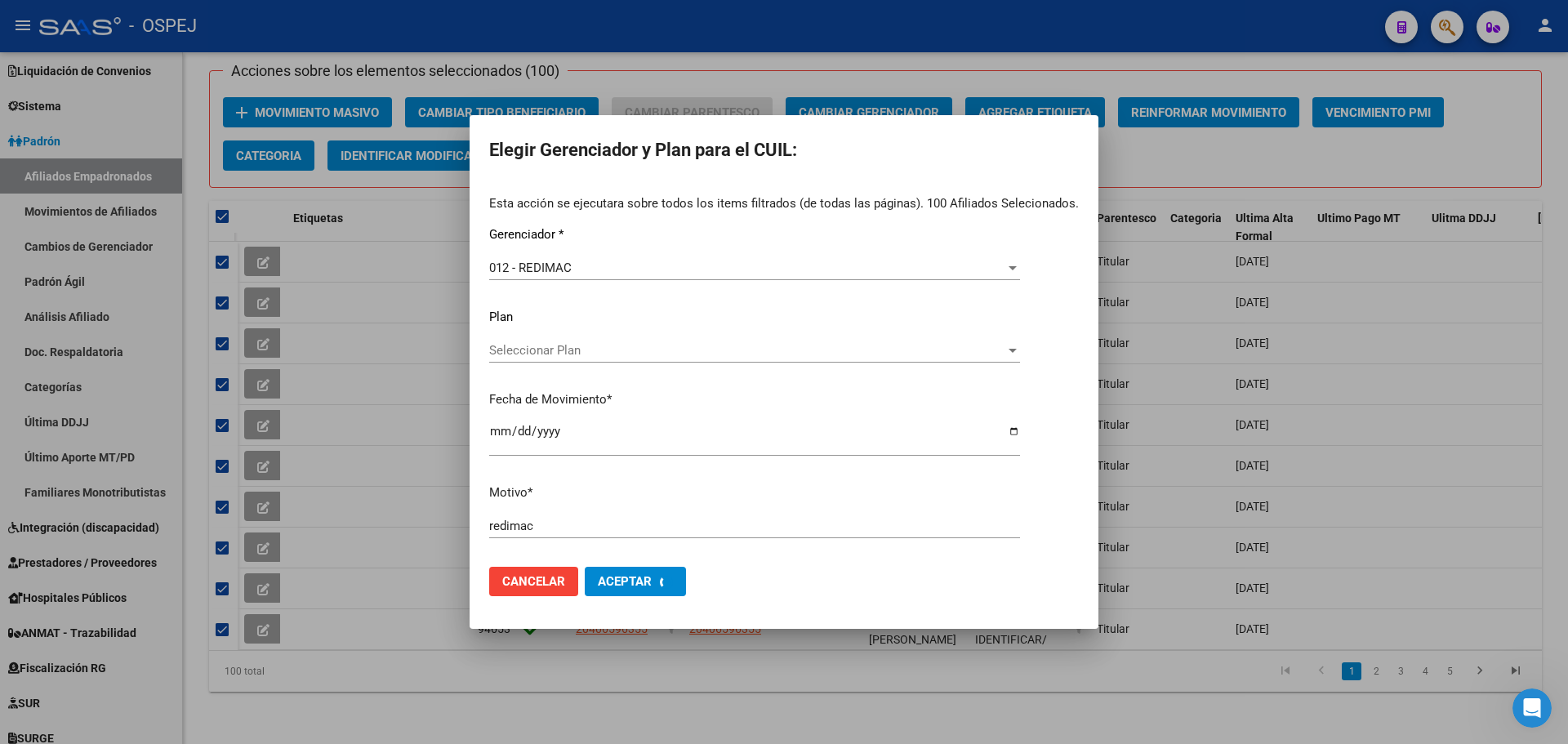
checkbox input "false"
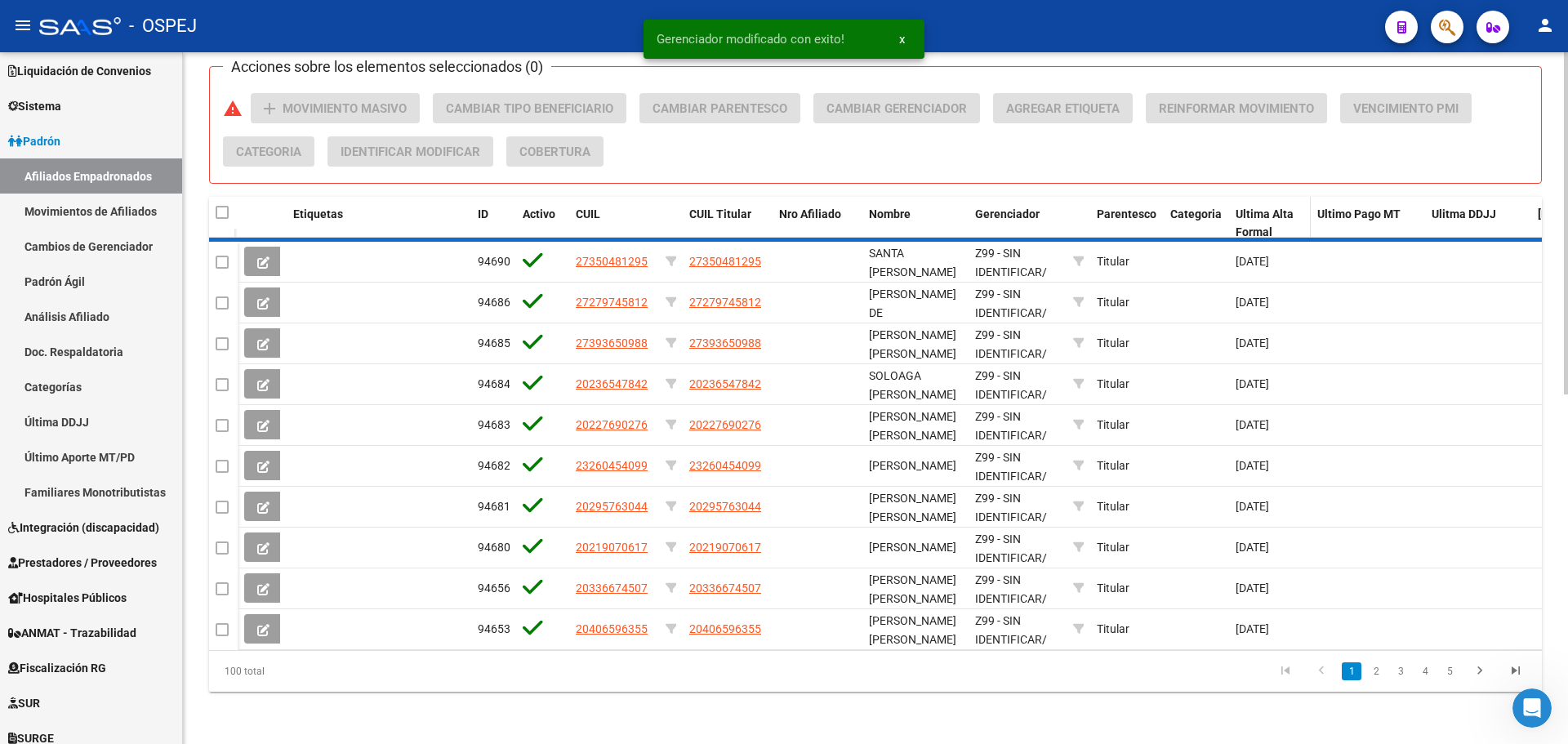
click at [1264, 208] on span "Ultima Alta Formal" at bounding box center [1264, 223] width 58 height 32
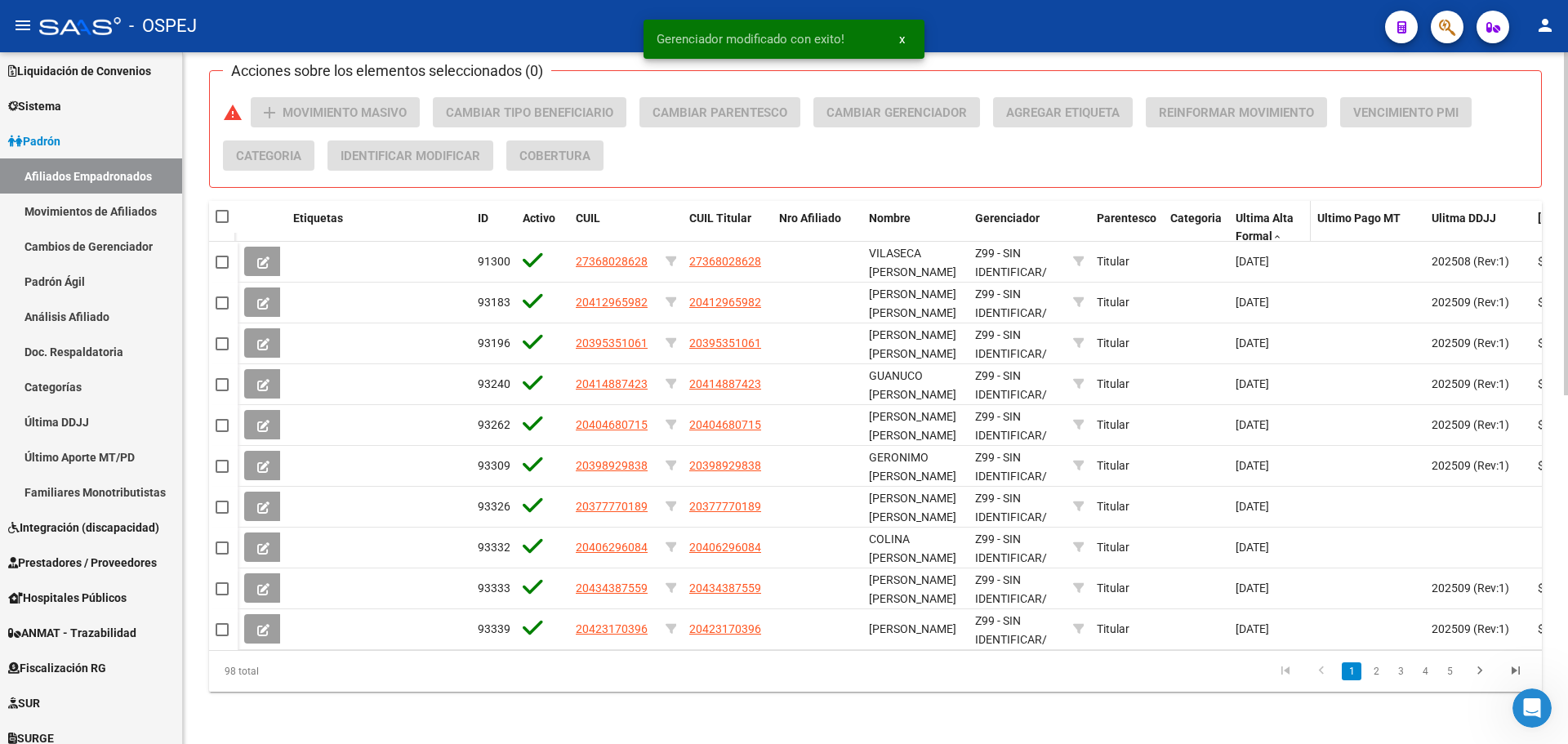
click at [1250, 211] on span "Ultima Alta Formal" at bounding box center [1264, 227] width 58 height 32
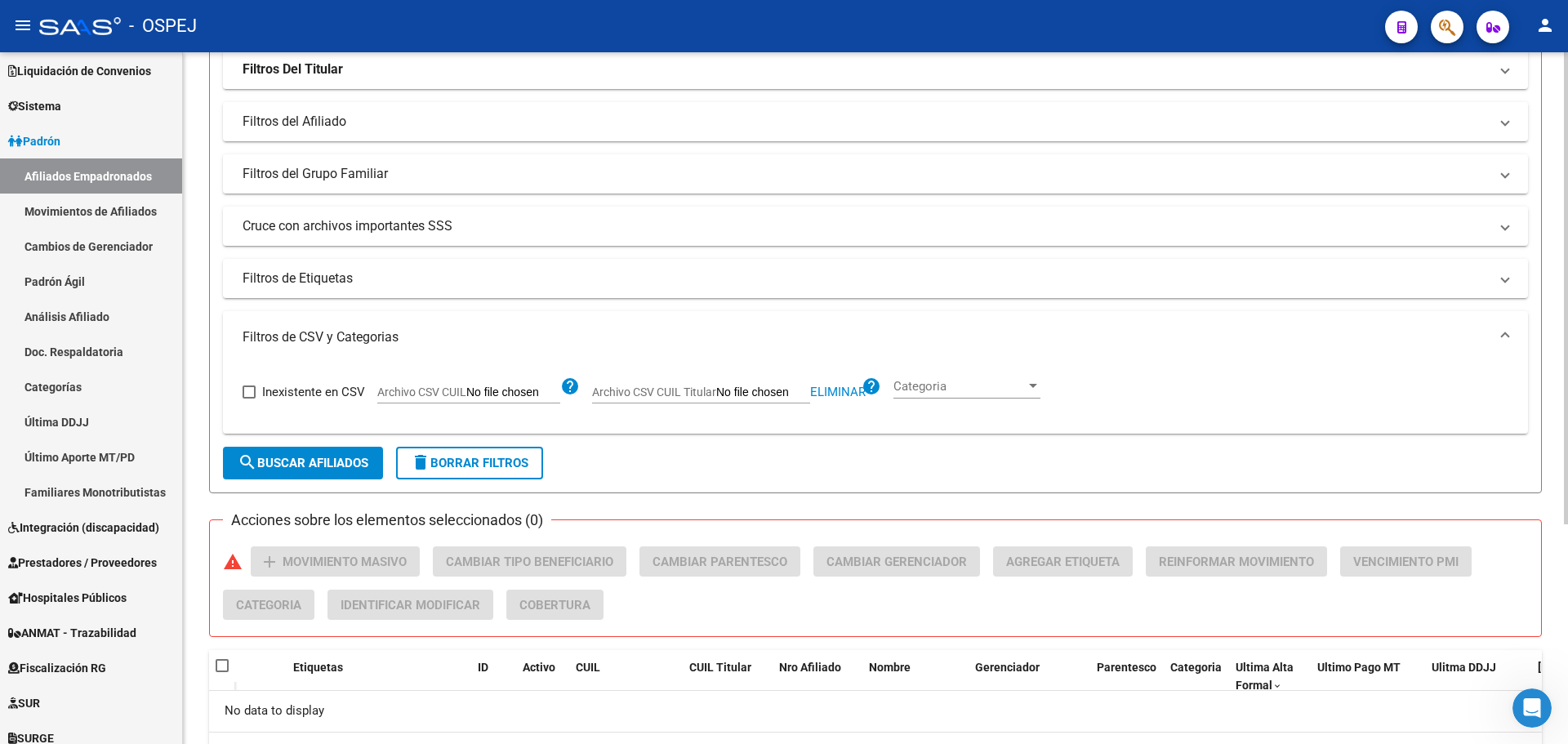
scroll to position [323, 0]
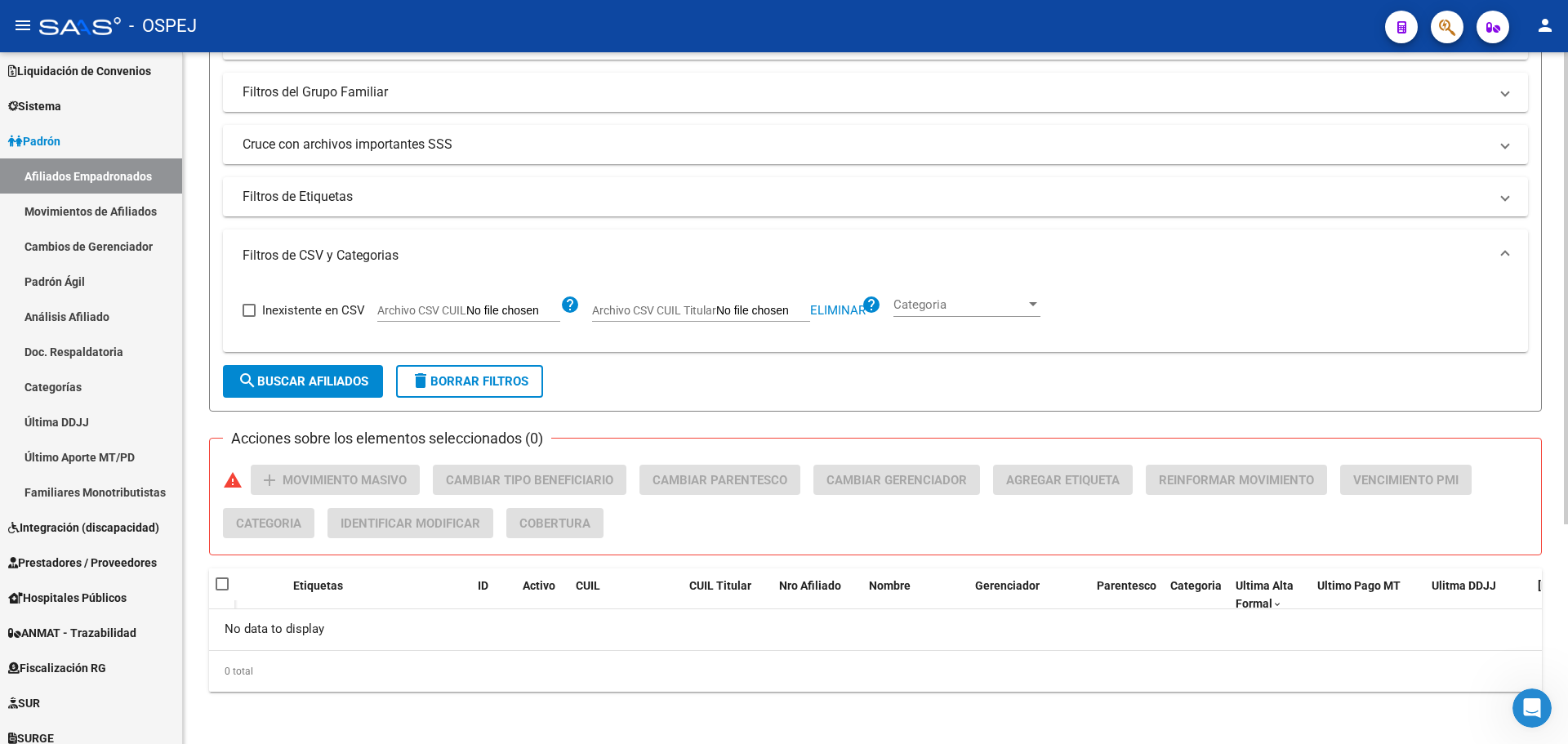
click at [333, 399] on form "Filtros Id CUIL / Nombre / Apellido CUIL Titular Z99 - SIN IDENTIFICAR Seleccio…" at bounding box center [875, 132] width 1333 height 558
click at [333, 382] on span "search Buscar Afiliados" at bounding box center [303, 381] width 131 height 14
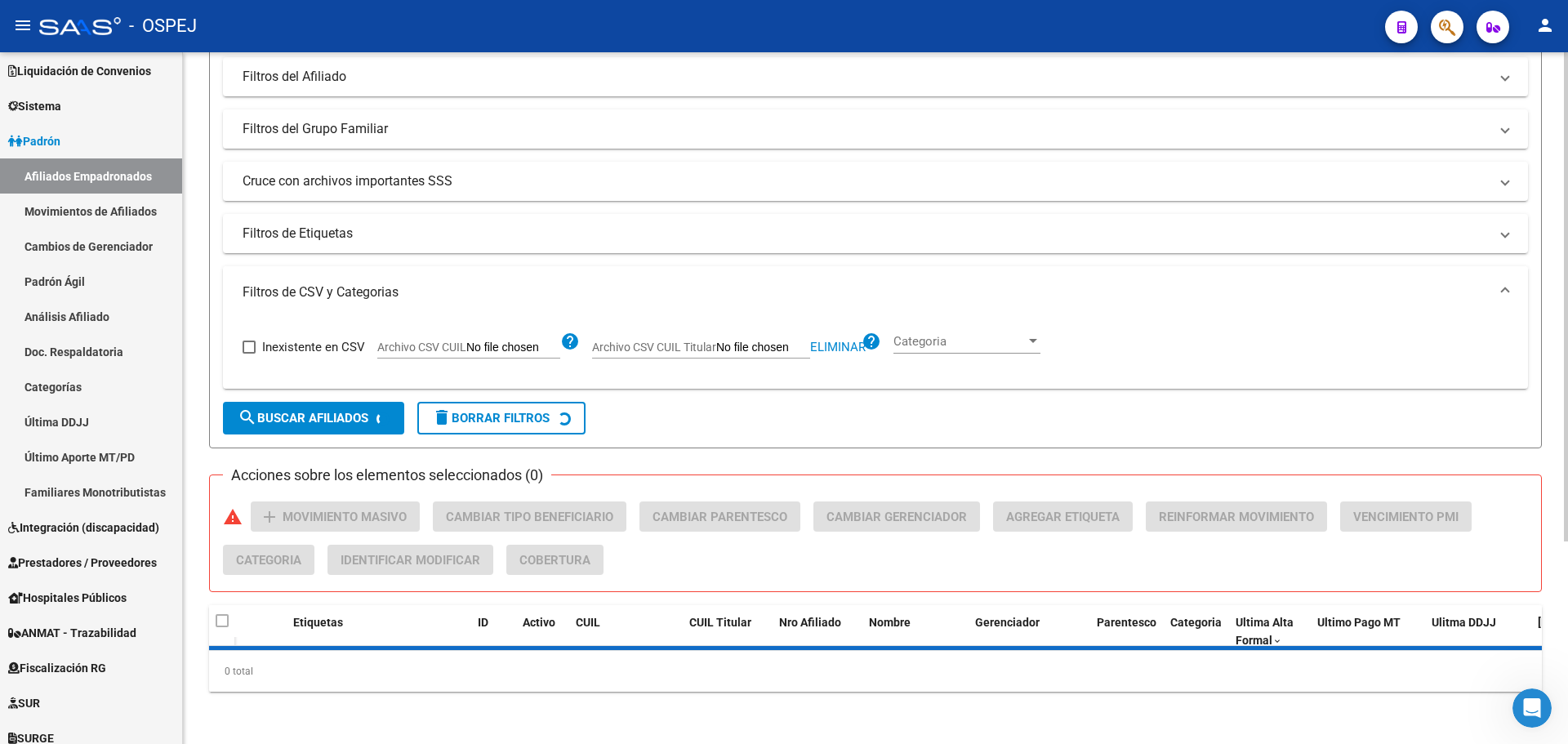
scroll to position [0, 0]
